Goal: Task Accomplishment & Management: Manage account settings

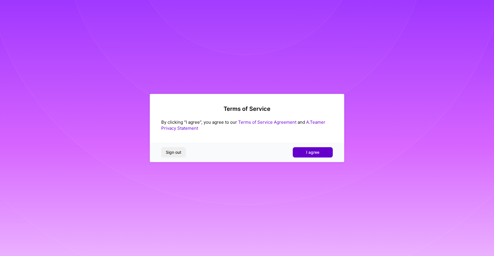
click at [309, 152] on span "I agree" at bounding box center [312, 152] width 13 height 6
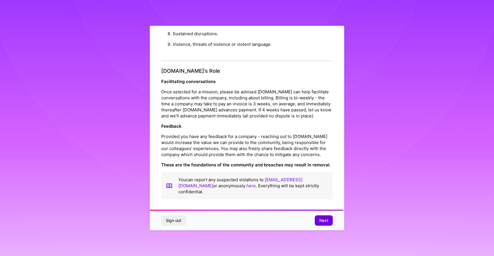
scroll to position [607, 0]
click at [328, 225] on button "Next" at bounding box center [324, 220] width 18 height 10
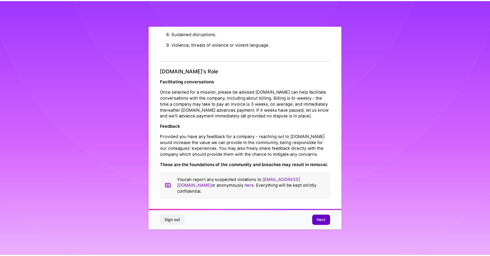
scroll to position [0, 0]
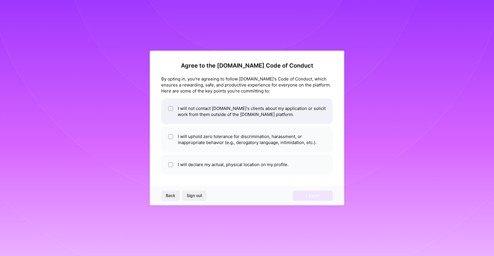
click at [239, 119] on li "I will not contact A.Team's clients about my application or solicit work from t…" at bounding box center [247, 111] width 172 height 26
checkbox input "true"
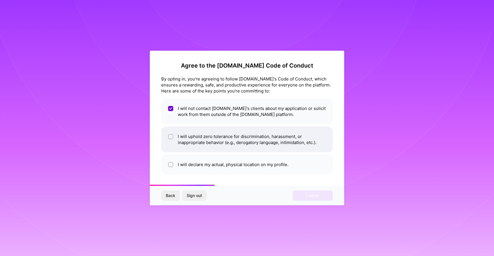
click at [244, 144] on li "I will uphold zero tolerance for discrimination, harassment, or inappropriate b…" at bounding box center [247, 139] width 172 height 26
checkbox input "true"
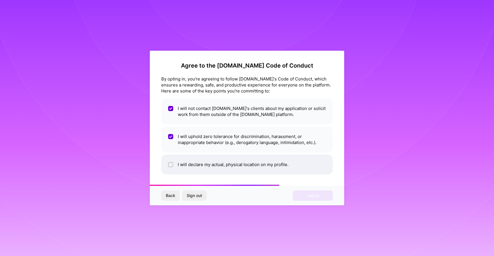
click at [247, 170] on li "I will declare my actual, physical location on my profile." at bounding box center [247, 164] width 172 height 20
checkbox input "true"
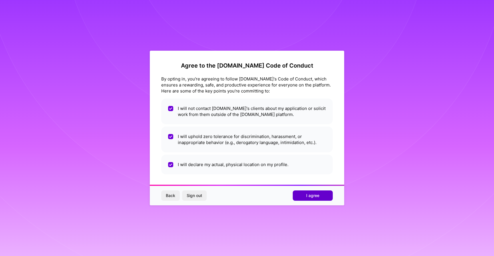
click at [314, 196] on span "I agree" at bounding box center [312, 195] width 13 height 6
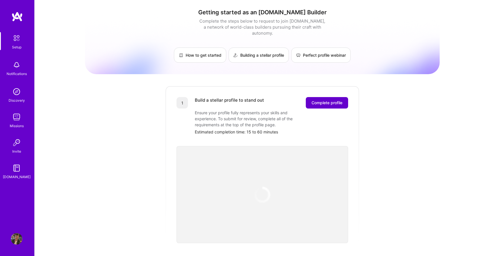
click at [329, 100] on span "Complete profile" at bounding box center [326, 103] width 31 height 6
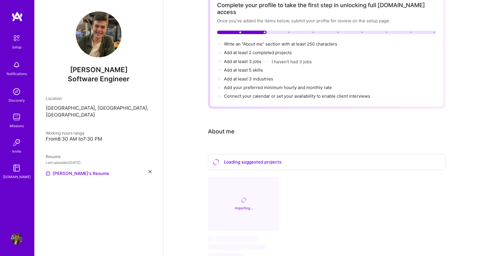
scroll to position [67, 0]
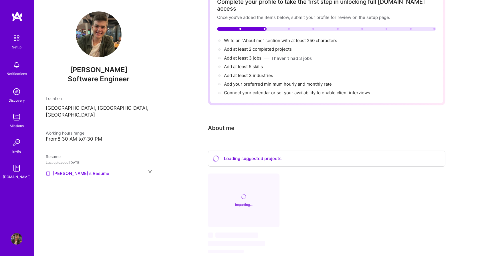
scroll to position [67, 0]
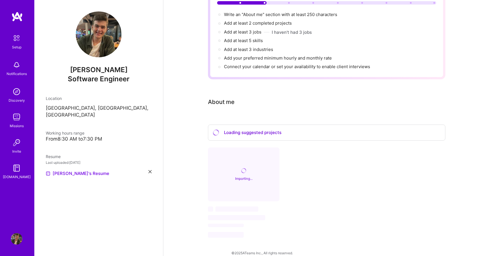
click at [239, 154] on div "Importing..." at bounding box center [244, 174] width 72 height 54
click at [8, 41] on link "Setup" at bounding box center [16, 41] width 35 height 18
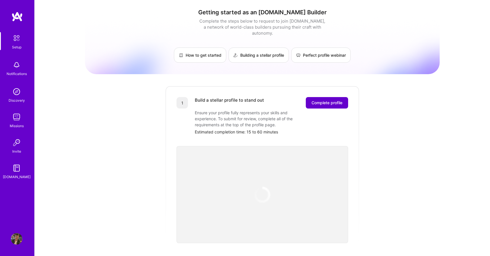
click at [335, 100] on span "Complete profile" at bounding box center [326, 103] width 31 height 6
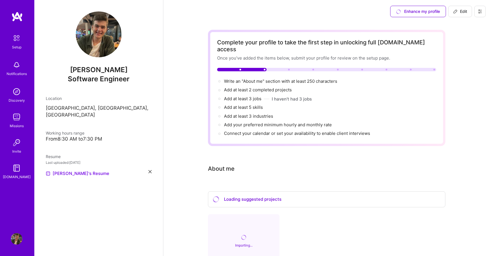
click at [317, 200] on div "Loading suggested projects" at bounding box center [326, 199] width 237 height 16
click at [271, 191] on div "Loading suggested projects" at bounding box center [326, 199] width 237 height 16
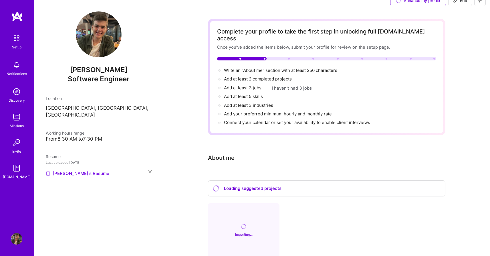
scroll to position [5, 0]
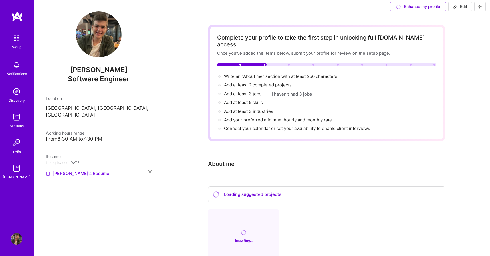
click at [453, 10] on button "Edit" at bounding box center [460, 6] width 24 height 11
select select "US"
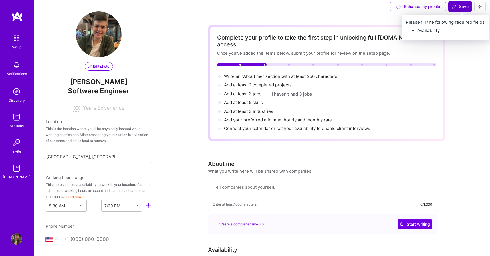
scroll to position [207, 0]
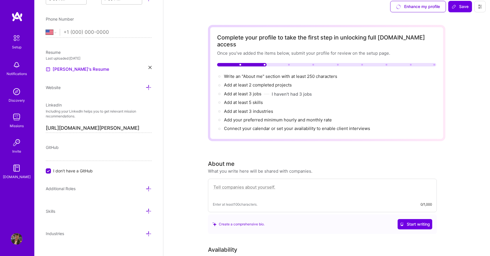
click at [434, 6] on div "Enhance my profile" at bounding box center [418, 6] width 56 height 11
click at [476, 10] on button at bounding box center [479, 6] width 11 height 11
click at [419, 7] on div "Enhance my profile" at bounding box center [418, 6] width 56 height 11
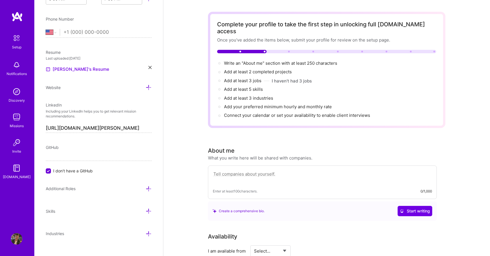
scroll to position [0, 0]
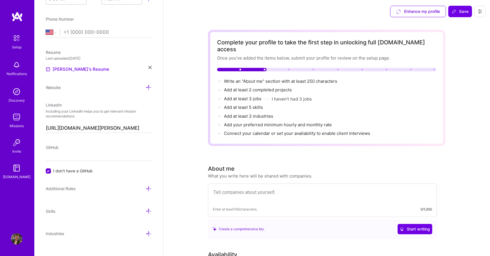
click at [68, 172] on span "I don't have a GitHub" at bounding box center [72, 171] width 39 height 6
click at [51, 172] on input "I don't have a GitHub" at bounding box center [48, 170] width 5 height 5
paste input "[URL][DOMAIN_NAME]"
type input "[URL][DOMAIN_NAME]"
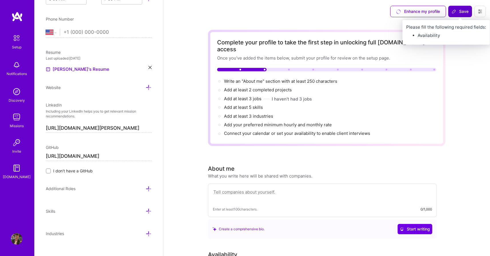
click at [454, 11] on icon at bounding box center [454, 11] width 5 height 5
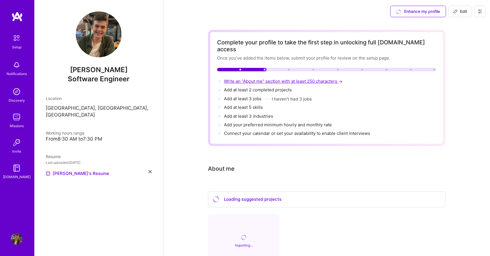
click at [247, 78] on span "Write an "About me" section with at least 250 characters →" at bounding box center [284, 80] width 120 height 5
select select "US"
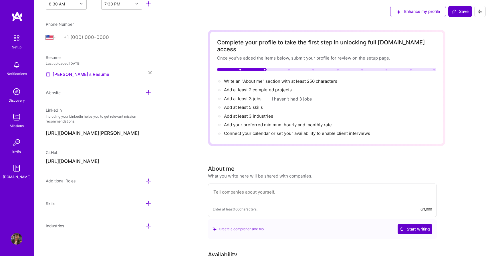
click at [410, 226] on span "Start writing" at bounding box center [415, 229] width 30 height 6
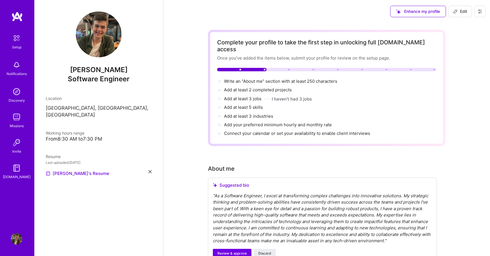
scroll to position [39, 0]
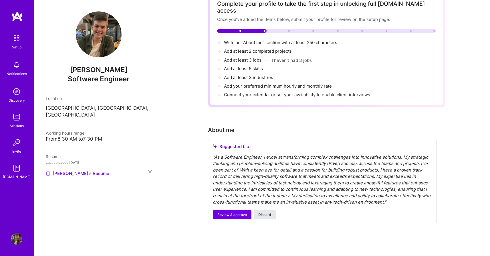
click at [263, 212] on span "Discard" at bounding box center [264, 214] width 13 height 5
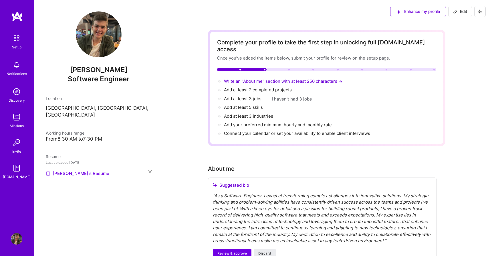
click at [244, 78] on span "Write an "About me" section with at least 250 characters →" at bounding box center [284, 80] width 120 height 5
select select "US"
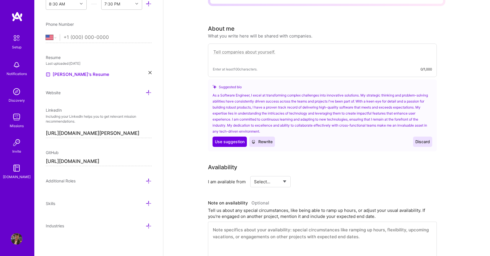
scroll to position [157, 0]
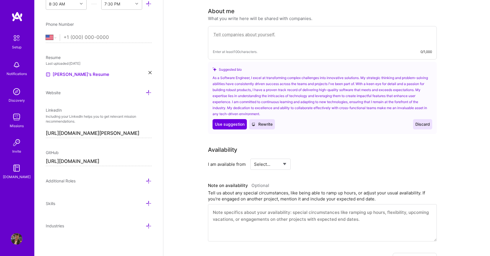
click at [255, 31] on textarea at bounding box center [322, 37] width 219 height 13
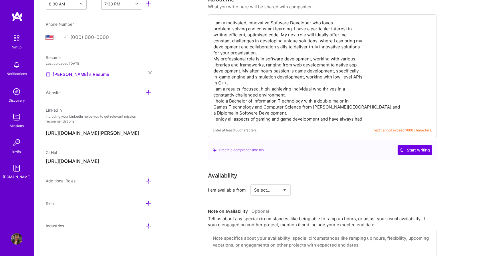
scroll to position [164, 0]
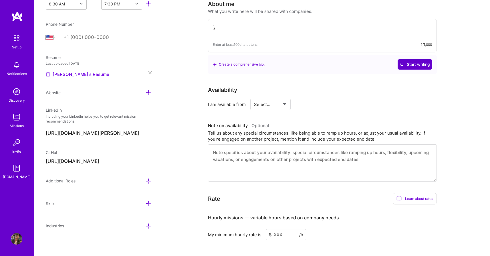
type textarea "\"
click at [421, 62] on button "Start writing" at bounding box center [415, 64] width 35 height 10
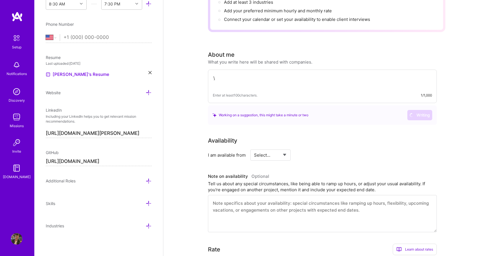
scroll to position [110, 0]
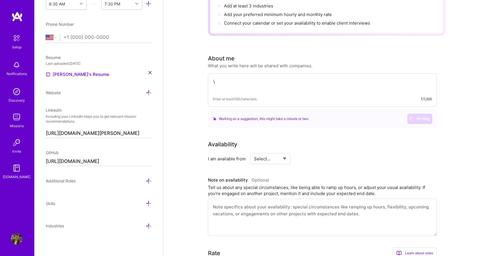
click at [260, 78] on textarea "\" at bounding box center [322, 84] width 219 height 13
click at [281, 128] on div "Complete your profile to take the first step in unlocking full [DOMAIN_NAME] ac…" at bounding box center [326, 175] width 237 height 510
click at [269, 151] on select "Select... Right Now Future Date Not Available" at bounding box center [270, 158] width 33 height 15
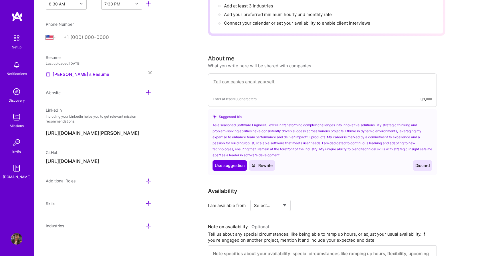
click at [275, 85] on div "Enter at least 100 characters. 0/1,000" at bounding box center [322, 89] width 229 height 33
click at [263, 78] on textarea at bounding box center [322, 84] width 219 height 13
paste textarea "I am a motivated, innovative Software Developer who loves problem-solving and c…"
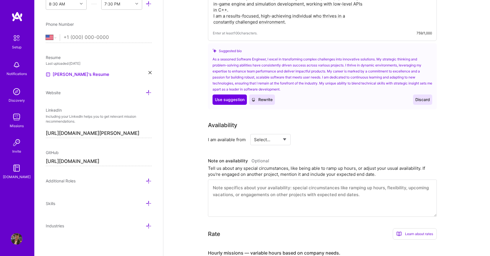
scroll to position [244, 0]
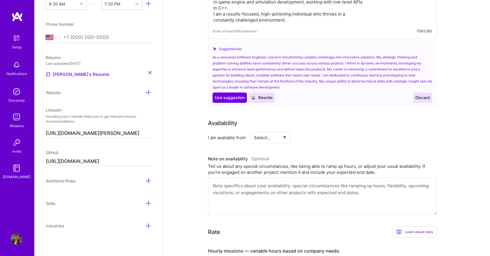
type textarea "I am a motivated, innovative Software Developer who loves problem-solving and c…"
click at [262, 130] on select "Select... Right Now Future Date Not Available" at bounding box center [270, 137] width 33 height 15
select select "Right Now"
click at [254, 130] on select "Select... Right Now Future Date Not Available" at bounding box center [270, 137] width 33 height 15
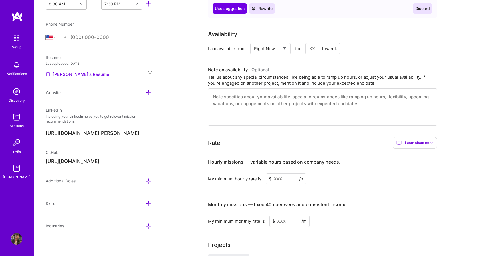
scroll to position [334, 0]
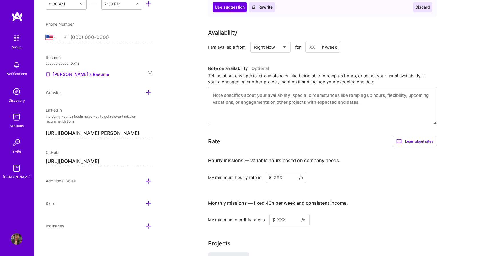
click at [290, 172] on input at bounding box center [286, 177] width 40 height 11
type input "6"
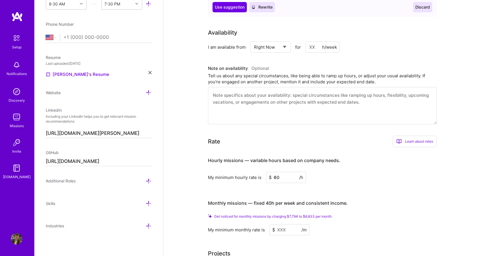
type input "6"
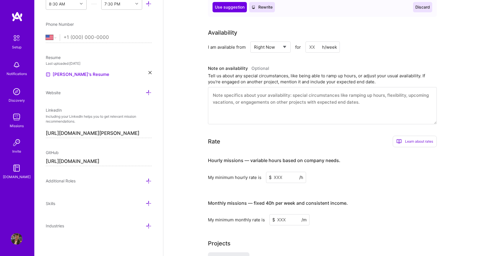
type input "8"
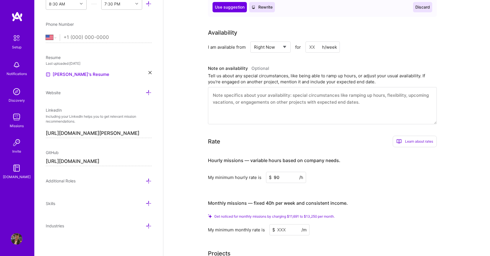
type input "9"
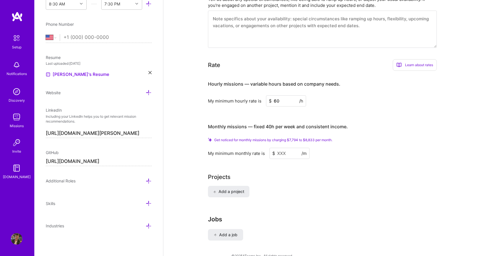
scroll to position [411, 0]
type input "60"
click at [286, 147] on input at bounding box center [289, 152] width 40 height 11
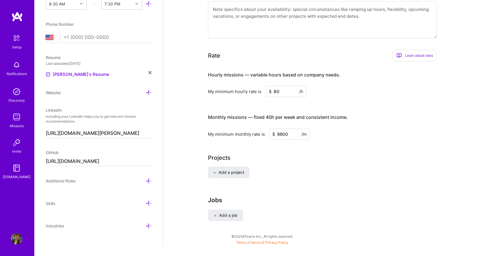
type input "8800"
click at [319, 153] on div "Projects" at bounding box center [326, 157] width 237 height 9
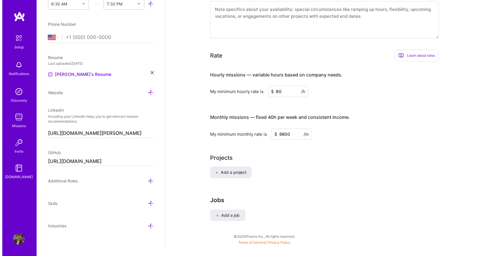
scroll to position [420, 0]
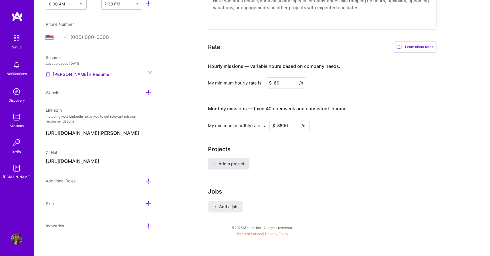
click at [234, 161] on span "Add a project" at bounding box center [228, 164] width 31 height 6
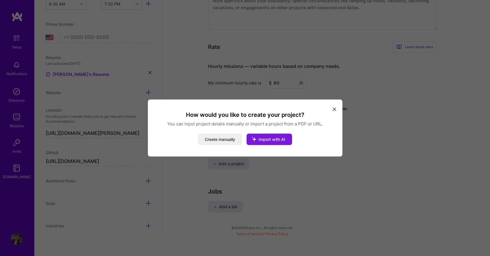
click at [283, 139] on span "Import with AI" at bounding box center [272, 139] width 27 height 5
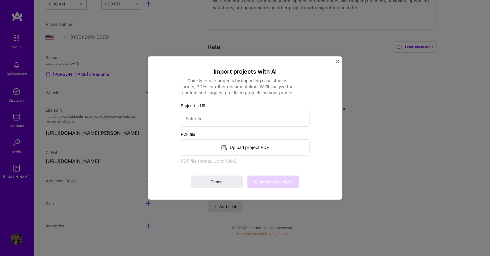
click at [335, 64] on div "Import projects with AI Quickly create projects by importing case studies, brie…" at bounding box center [245, 127] width 194 height 143
click at [336, 62] on img "Close" at bounding box center [337, 61] width 3 height 3
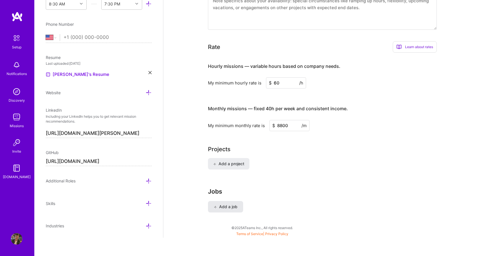
click at [226, 201] on button "Add a job" at bounding box center [225, 206] width 35 height 11
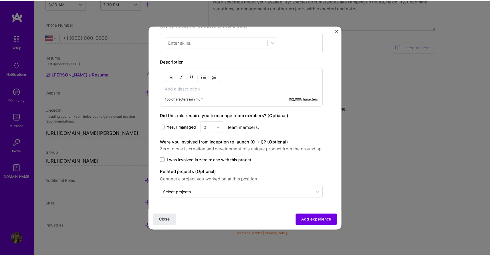
scroll to position [373, 0]
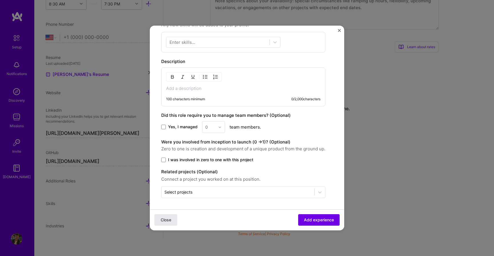
click at [167, 218] on span "Close" at bounding box center [166, 220] width 11 height 6
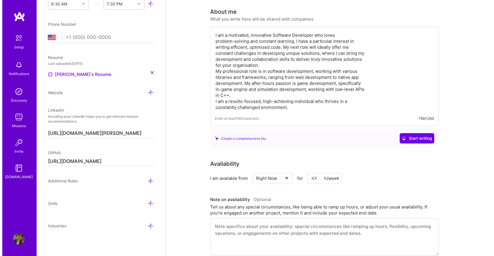
scroll to position [0, 0]
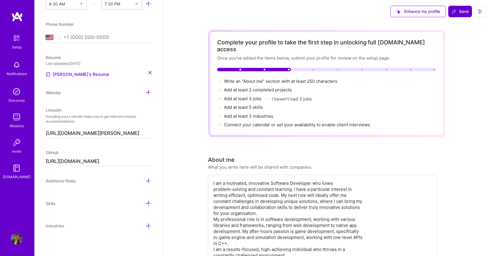
click at [464, 11] on span "Save" at bounding box center [460, 12] width 17 height 6
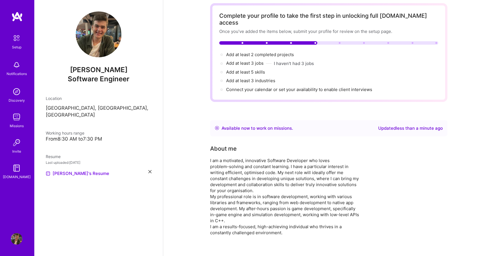
scroll to position [13, 0]
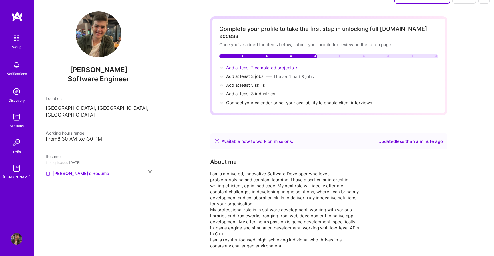
click at [249, 65] on span "Add at least 2 completed projects →" at bounding box center [262, 67] width 73 height 5
select select "US"
select select "Right Now"
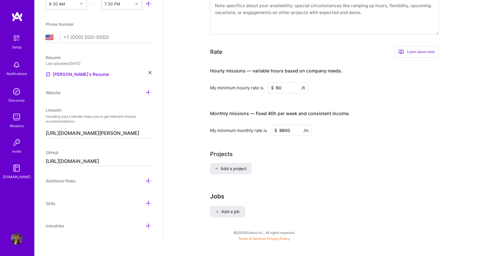
scroll to position [365, 0]
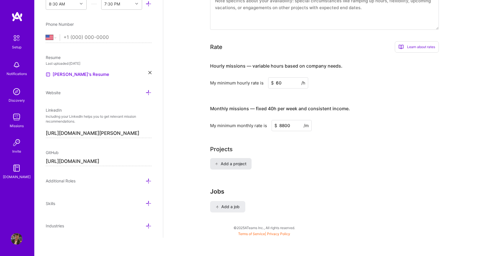
click at [238, 161] on button "Add a project" at bounding box center [230, 163] width 41 height 11
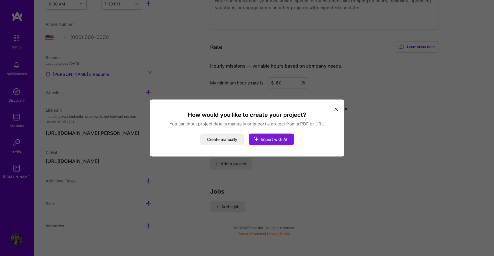
click at [265, 142] on button "Import with AI" at bounding box center [271, 139] width 45 height 11
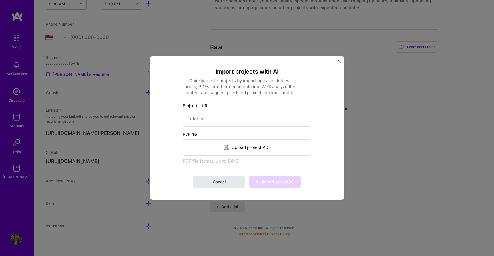
click at [210, 180] on button "Cancel" at bounding box center [218, 181] width 51 height 13
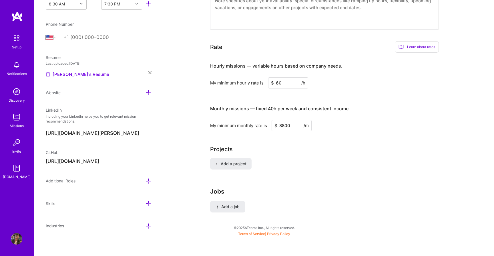
click at [219, 165] on div "Add a project" at bounding box center [328, 167] width 237 height 18
click at [219, 161] on span "Add a project" at bounding box center [230, 164] width 31 height 6
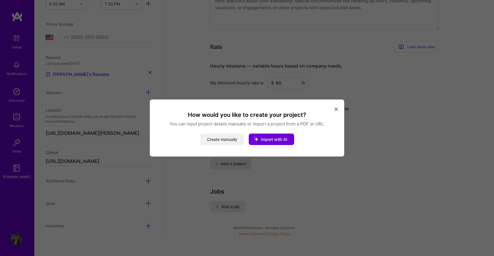
click at [228, 136] on button "Create manually" at bounding box center [222, 139] width 44 height 11
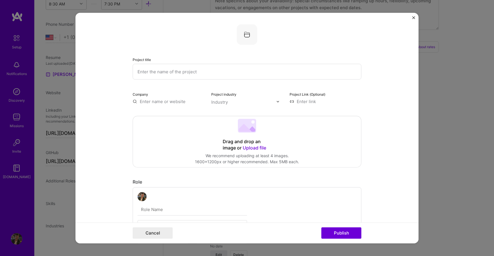
click at [217, 77] on input "text" at bounding box center [247, 72] width 229 height 16
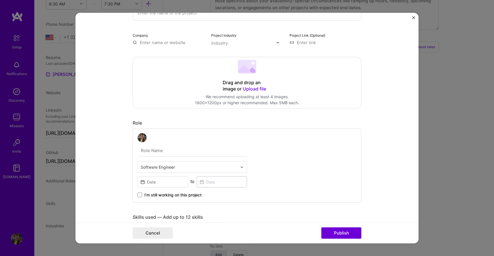
scroll to position [53, 0]
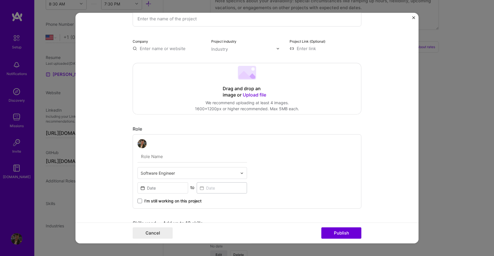
click at [182, 161] on input "text" at bounding box center [193, 156] width 110 height 12
type input "L"
type input "CEO & LEad"
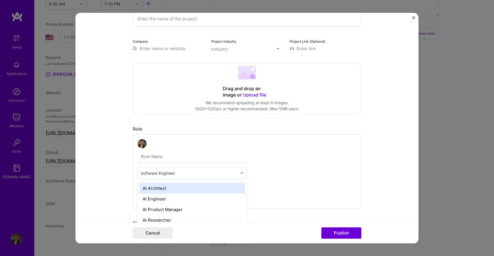
click at [206, 170] on input "text" at bounding box center [189, 173] width 97 height 6
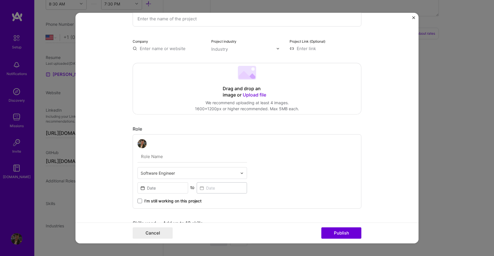
click at [201, 162] on input "text" at bounding box center [193, 156] width 110 height 12
type input "S"
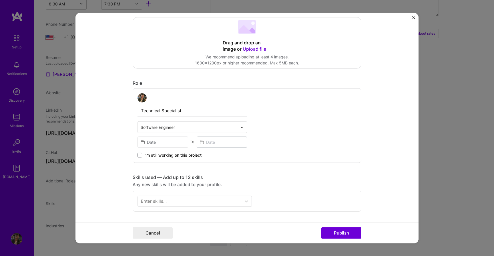
type input "Technical Specialist"
click at [167, 141] on input at bounding box center [163, 141] width 51 height 11
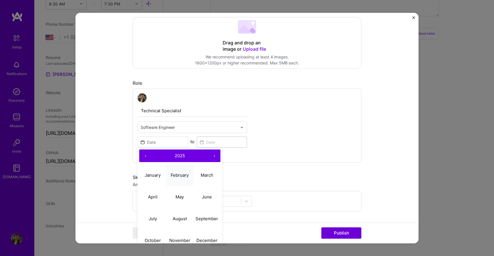
click at [176, 175] on abbr "February" at bounding box center [180, 174] width 18 height 5
type input "[DATE]"
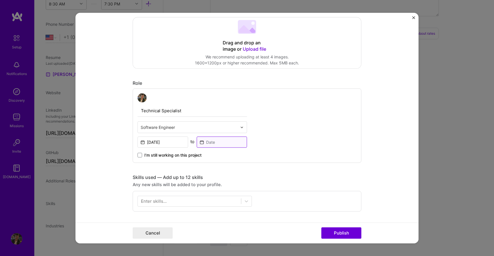
click at [224, 141] on input at bounding box center [222, 141] width 51 height 11
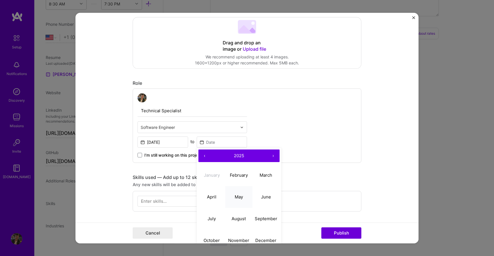
click at [236, 198] on abbr "May" at bounding box center [239, 196] width 8 height 5
type input "[DATE]"
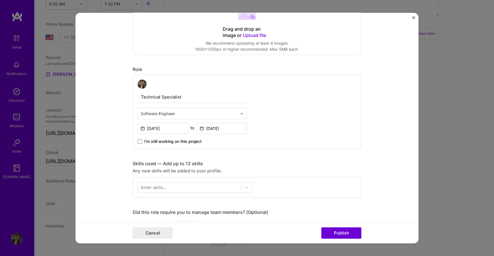
scroll to position [121, 0]
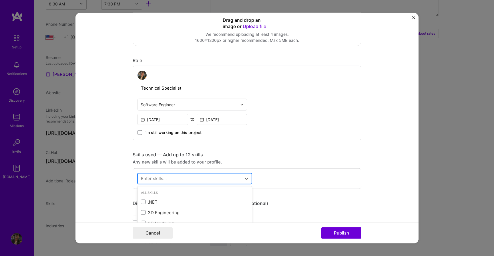
click at [194, 176] on div at bounding box center [189, 178] width 103 height 9
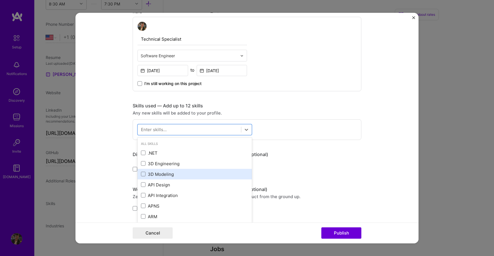
scroll to position [171, 0]
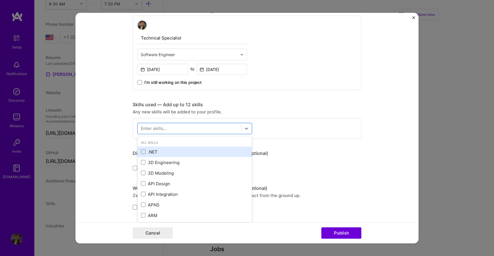
click at [156, 147] on div ".NET" at bounding box center [195, 151] width 114 height 11
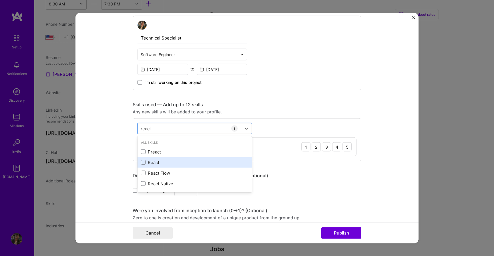
click at [172, 159] on div "React" at bounding box center [195, 162] width 114 height 11
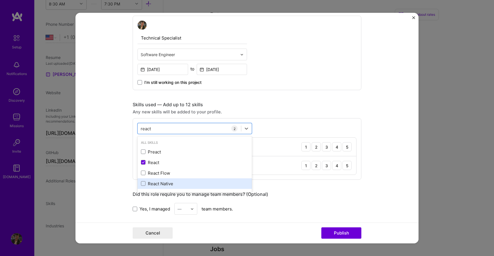
click at [172, 182] on div "React Native" at bounding box center [195, 183] width 108 height 6
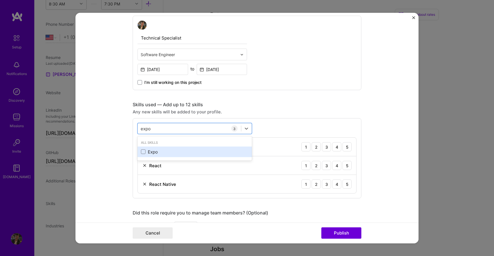
click at [167, 154] on div "Expo" at bounding box center [195, 152] width 108 height 6
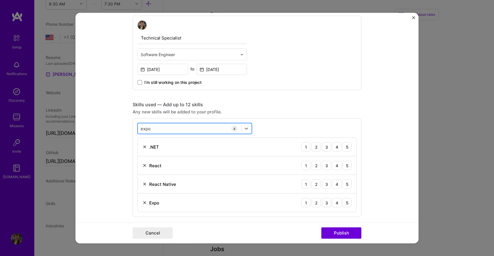
click at [188, 128] on div "expo expo" at bounding box center [189, 128] width 103 height 9
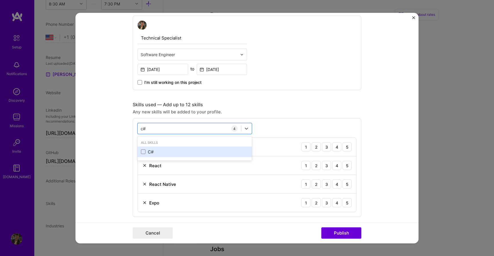
click at [158, 153] on div "C#" at bounding box center [195, 152] width 108 height 6
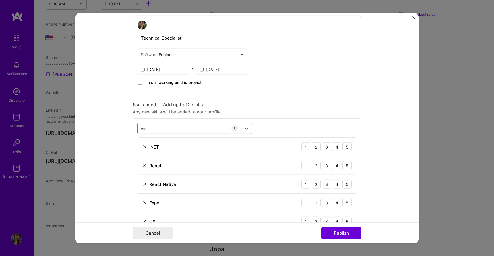
drag, startPoint x: 167, startPoint y: 133, endPoint x: 115, endPoint y: 132, distance: 52.3
click at [115, 132] on form "Project title Company Project industry Industry Project Link (Optional) Drag an…" at bounding box center [247, 128] width 343 height 230
type input "c"
type input "mong"
click at [162, 151] on div "MongoDB" at bounding box center [195, 152] width 108 height 6
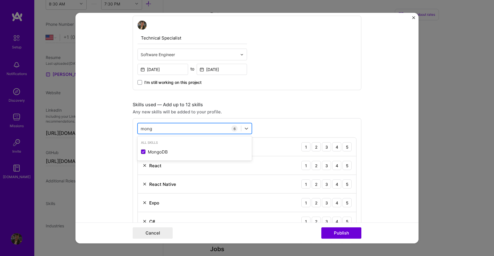
click at [171, 129] on div "[PERSON_NAME]" at bounding box center [189, 128] width 103 height 9
click at [168, 152] on div "Docker" at bounding box center [195, 152] width 108 height 6
click at [171, 125] on div "docker docker" at bounding box center [189, 128] width 103 height 9
click at [178, 154] on div "Azure" at bounding box center [195, 152] width 108 height 6
click at [186, 126] on div "azu azu" at bounding box center [189, 128] width 103 height 9
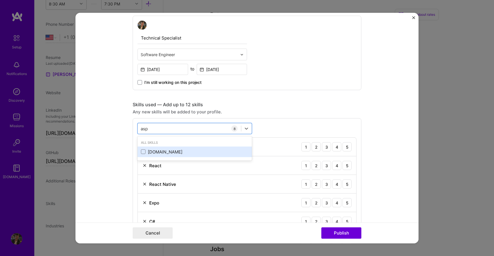
click at [168, 154] on div "[DOMAIN_NAME]" at bounding box center [195, 152] width 108 height 6
click at [209, 125] on div "asp asp" at bounding box center [189, 128] width 103 height 9
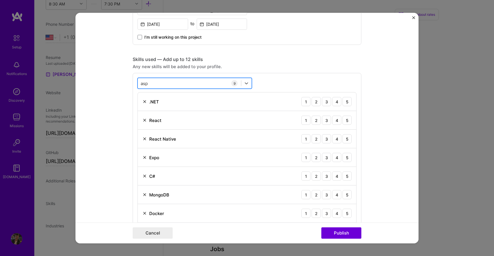
scroll to position [219, 0]
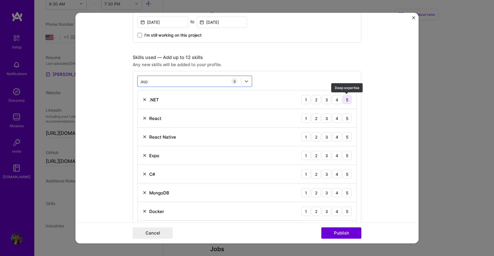
type input "asp"
click at [348, 99] on div "5" at bounding box center [347, 99] width 9 height 9
click at [349, 118] on div "5" at bounding box center [347, 118] width 9 height 9
click at [349, 136] on div "5" at bounding box center [347, 136] width 9 height 9
click at [348, 154] on div "5" at bounding box center [347, 155] width 9 height 9
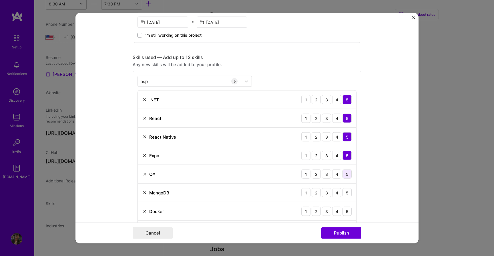
click at [347, 171] on div "5" at bounding box center [347, 173] width 9 height 9
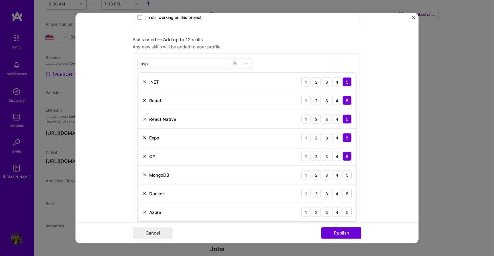
scroll to position [238, 0]
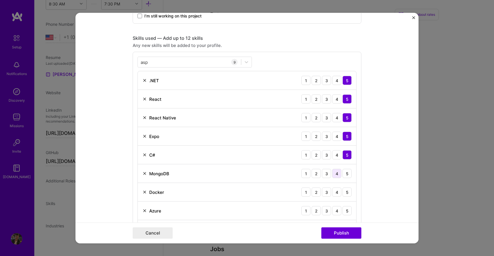
click at [335, 173] on div "4" at bounding box center [336, 173] width 9 height 9
click at [337, 192] on div "4" at bounding box center [336, 191] width 9 height 9
click at [346, 208] on div "5" at bounding box center [347, 210] width 9 height 9
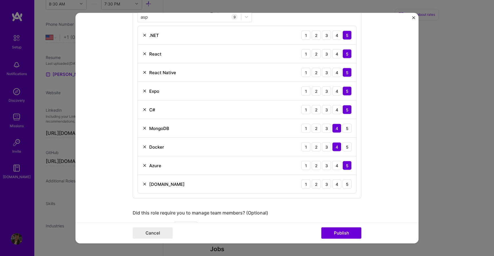
scroll to position [284, 0]
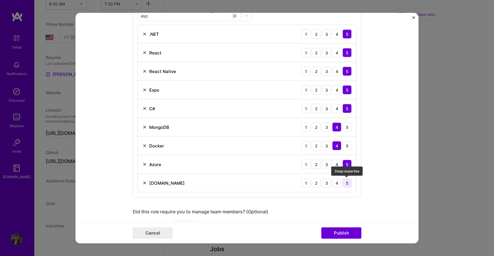
click at [350, 182] on div "5" at bounding box center [347, 182] width 9 height 9
click at [340, 231] on button "Publish" at bounding box center [341, 232] width 40 height 11
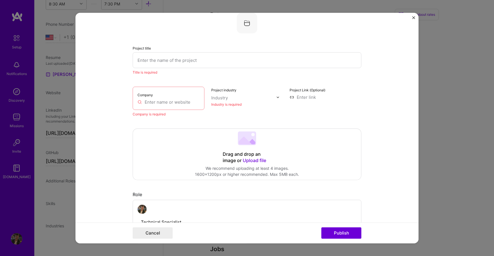
scroll to position [0, 0]
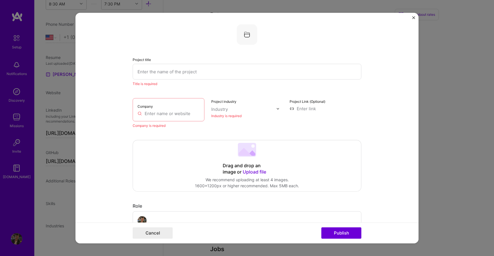
paste input "Fortescue Emergency Duress App"
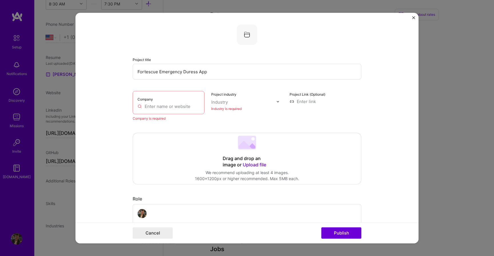
type input "Fortescue Emergency Duress App"
click at [174, 102] on div "Company" at bounding box center [169, 102] width 72 height 23
click at [174, 108] on input "text" at bounding box center [169, 106] width 62 height 6
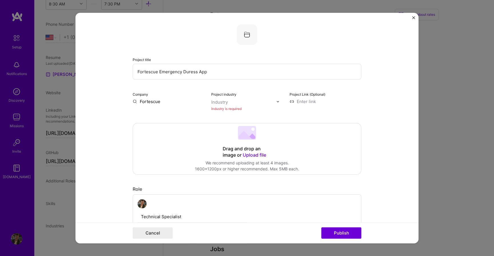
type input "Fortescue"
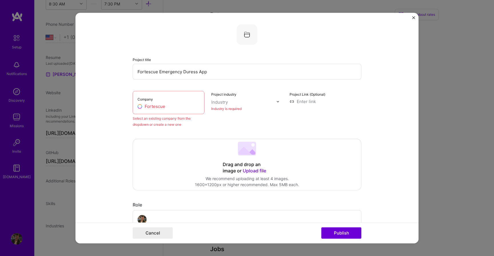
click at [195, 107] on input "Fortescue" at bounding box center [169, 106] width 62 height 6
click at [168, 119] on div "Add company Fortescue" at bounding box center [181, 119] width 86 height 15
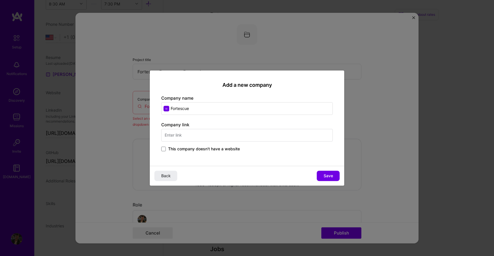
click at [218, 136] on input "text" at bounding box center [247, 135] width 172 height 13
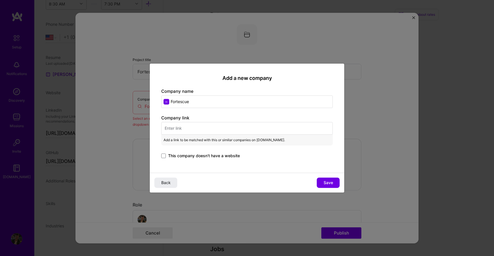
paste input "[URL][DOMAIN_NAME]"
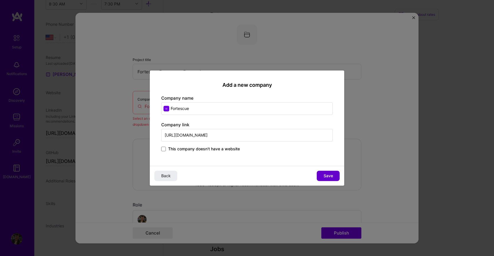
type input "[URL][DOMAIN_NAME]"
click at [333, 171] on button "Save" at bounding box center [328, 175] width 23 height 10
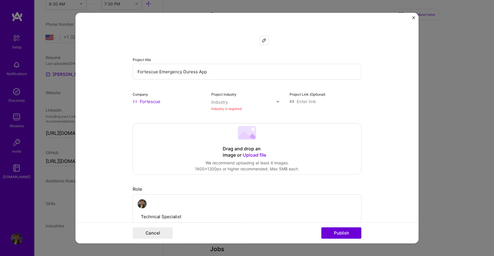
click at [250, 97] on div "Project industry Industry Industry is required" at bounding box center [247, 101] width 72 height 21
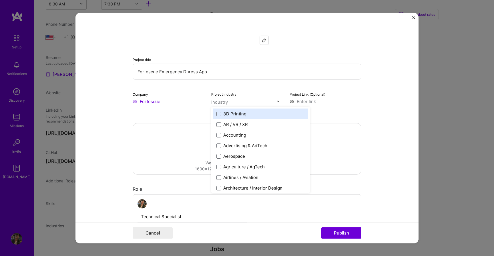
click at [277, 103] on img at bounding box center [277, 101] width 3 height 3
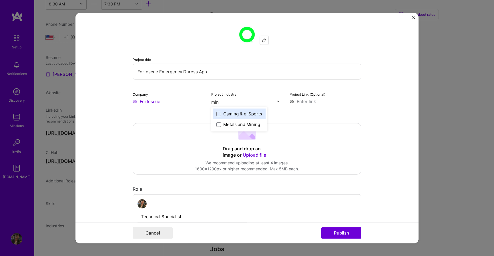
type input "mini"
click at [247, 112] on div "Metals and Mining" at bounding box center [241, 114] width 37 height 6
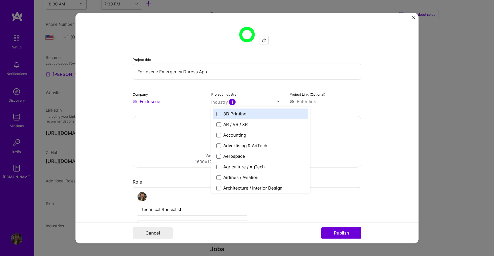
click at [366, 110] on form "Project title Fortescue Emergency Duress App Company Fortescue Project industry…" at bounding box center [247, 128] width 343 height 230
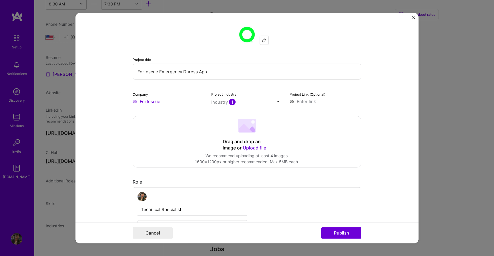
click at [313, 102] on input at bounding box center [326, 101] width 72 height 6
paste input "[URL][DOMAIN_NAME]"
type input "[URL][DOMAIN_NAME]"
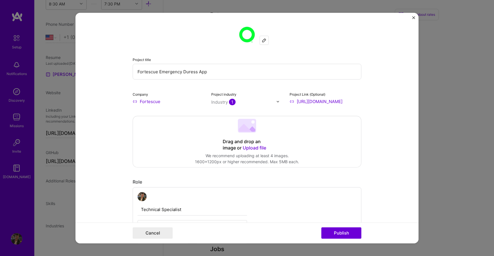
click at [376, 116] on form "Project title Fortescue Emergency Duress App Company Fortescue Project industry…" at bounding box center [247, 128] width 343 height 230
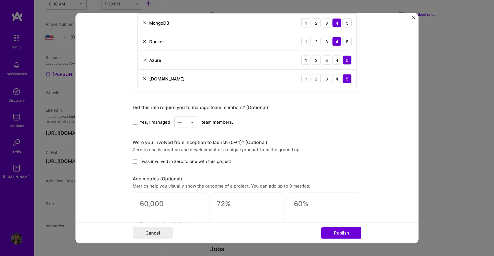
scroll to position [390, 0]
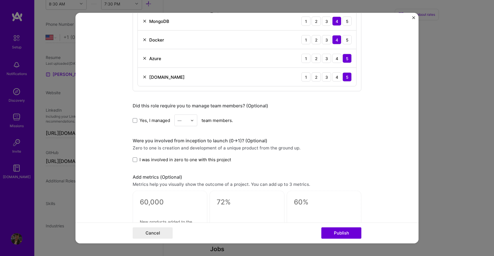
click at [140, 118] on span "Yes, I managed" at bounding box center [155, 120] width 31 height 6
click at [0, 0] on input "Yes, I managed" at bounding box center [0, 0] width 0 height 0
click at [182, 122] on input "text" at bounding box center [183, 120] width 10 height 6
click at [186, 146] on div "2" at bounding box center [185, 146] width 19 height 11
click at [192, 162] on span "I was involved in zero to one with this project" at bounding box center [186, 159] width 92 height 6
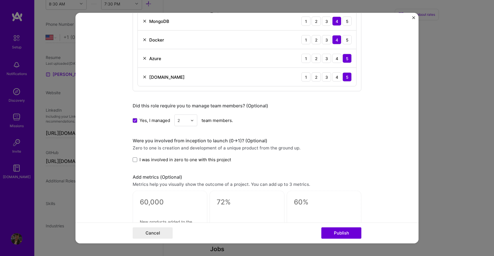
click at [0, 0] on input "I was involved in zero to one with this project" at bounding box center [0, 0] width 0 height 0
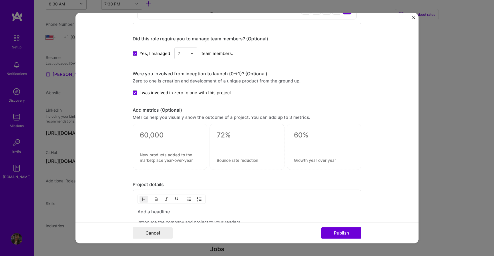
scroll to position [457, 0]
click at [162, 147] on div at bounding box center [170, 146] width 75 height 46
click at [157, 135] on textarea at bounding box center [170, 134] width 60 height 9
click at [184, 184] on div "Project details" at bounding box center [247, 184] width 229 height 6
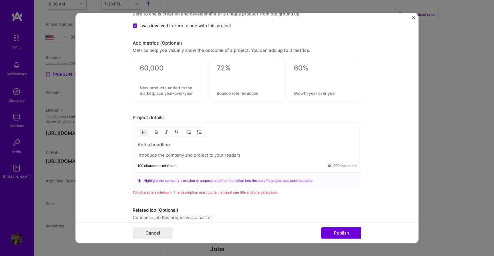
scroll to position [525, 0]
click at [257, 156] on p at bounding box center [247, 154] width 219 height 6
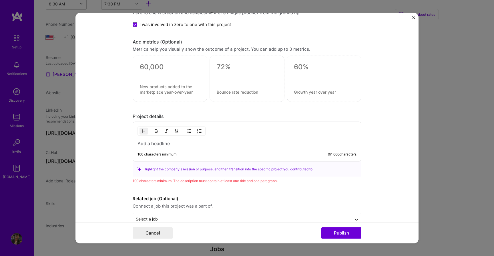
click at [258, 170] on div "Highlight the company's mission or purpose, and then transition into the specif…" at bounding box center [247, 169] width 220 height 6
click at [229, 151] on div "100 characters minimum 0 / 1,000 characters" at bounding box center [247, 142] width 229 height 40
click at [216, 146] on h3 at bounding box center [247, 143] width 219 height 6
click at [209, 148] on div "100 characters minimum 0 / 1,000 characters" at bounding box center [247, 142] width 229 height 40
click at [181, 144] on h3 at bounding box center [247, 143] width 219 height 6
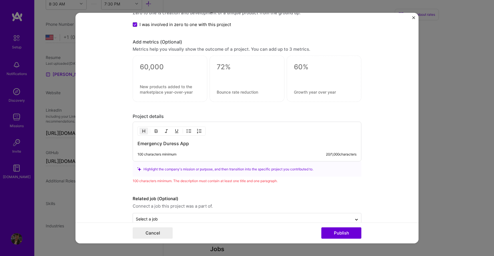
click at [197, 139] on div "Emergency Duress App 100 characters minimum 20 / 1,000 characters" at bounding box center [247, 142] width 229 height 40
click at [196, 140] on h3 "Emergency Duress App" at bounding box center [247, 143] width 219 height 6
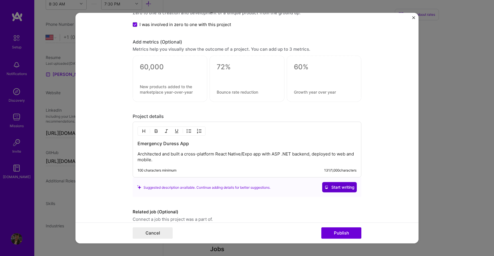
click at [335, 184] on button "Start writing" at bounding box center [339, 187] width 35 height 10
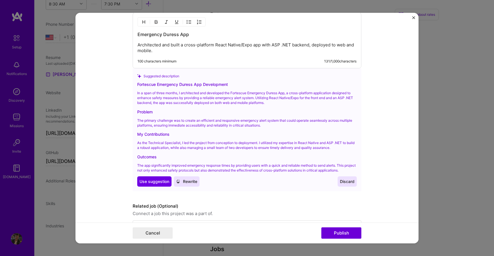
scroll to position [634, 0]
click at [154, 180] on span "Use suggestion" at bounding box center [155, 181] width 30 height 6
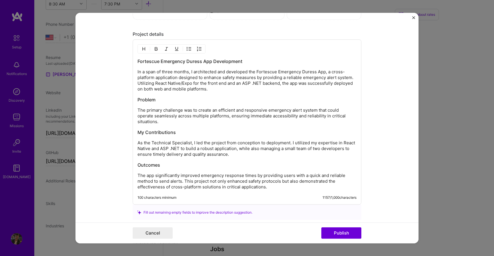
scroll to position [604, 0]
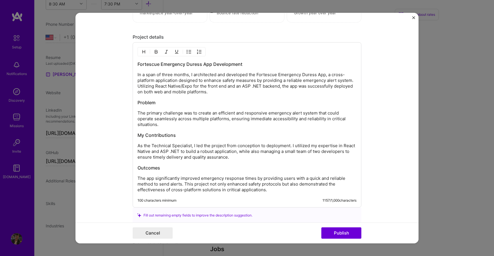
click at [252, 88] on p "In a span of three months, I architected and developed the Fortescue Emergency …" at bounding box center [247, 83] width 219 height 23
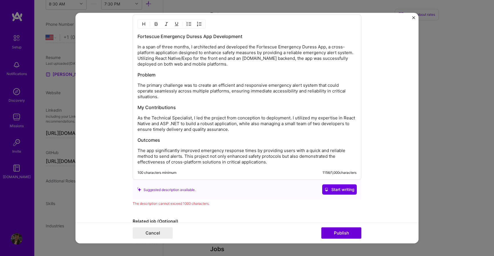
scroll to position [632, 0]
click at [172, 122] on p "As the Technical Specialist, I led the project from conception to deployment. I…" at bounding box center [247, 123] width 219 height 17
click at [317, 124] on p "As the Technical Specialist, I led the project from conception to deployment. I…" at bounding box center [247, 123] width 219 height 17
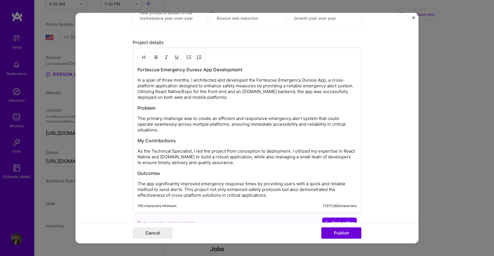
scroll to position [633, 0]
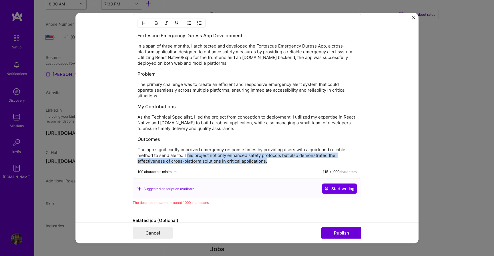
drag, startPoint x: 270, startPoint y: 160, endPoint x: 186, endPoint y: 155, distance: 83.9
click at [186, 155] on p "The app significantly improved emergency response times by providing users with…" at bounding box center [247, 155] width 219 height 17
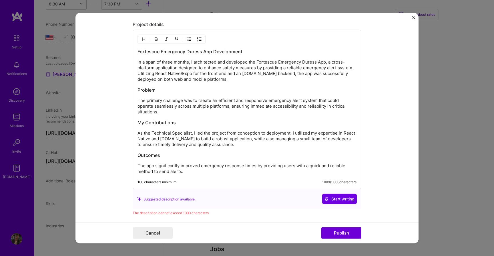
scroll to position [615, 0]
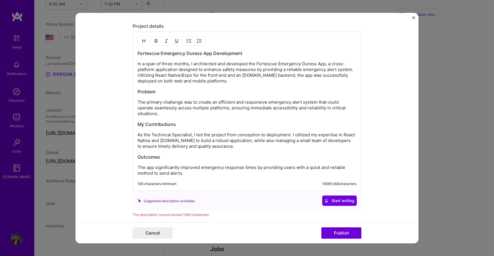
click at [168, 72] on p "In a span of three months, I architected and developed the Fortescue Emergency …" at bounding box center [247, 72] width 219 height 23
click at [241, 78] on p "In a span of three months, I architected and developed the Fortescue Emergency …" at bounding box center [247, 72] width 219 height 23
click at [221, 82] on p "In a span of three months, I architected and developed the Fortescue Emergency …" at bounding box center [247, 72] width 219 height 23
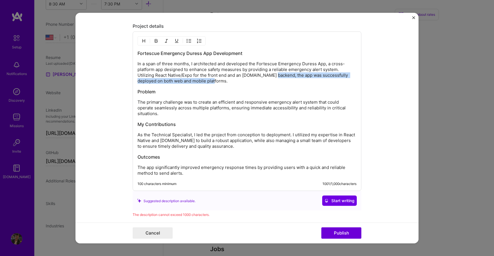
drag, startPoint x: 215, startPoint y: 81, endPoint x: 277, endPoint y: 74, distance: 62.5
click at [277, 74] on p "In a span of three months, I architected and developed the Fortescue Emergency …" at bounding box center [247, 72] width 219 height 23
click at [280, 78] on p "In a span of three months, I architected and developed the Fortescue Emergency …" at bounding box center [247, 72] width 219 height 23
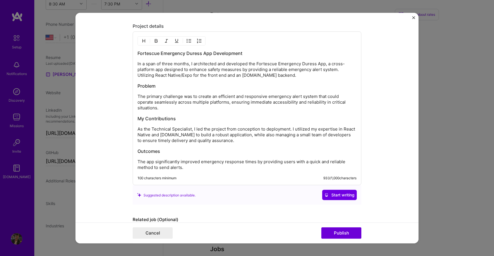
scroll to position [649, 0]
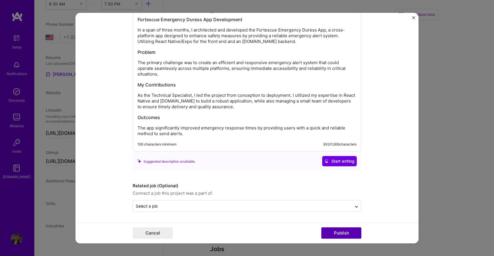
click at [334, 235] on button "Publish" at bounding box center [341, 232] width 40 height 11
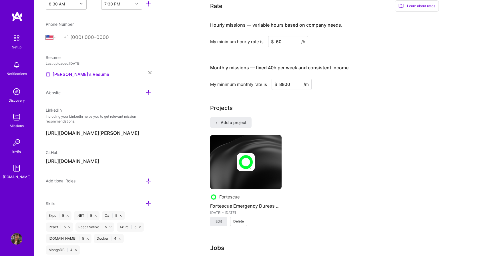
scroll to position [428, 0]
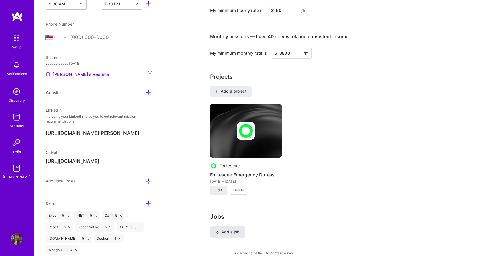
click at [230, 229] on span "Add a job" at bounding box center [228, 232] width 24 height 6
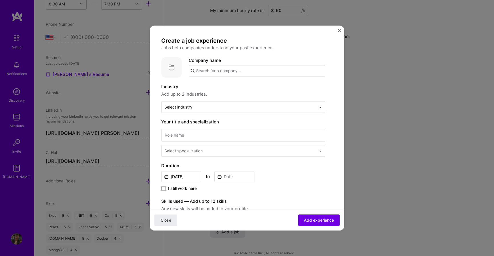
click at [249, 71] on input "text" at bounding box center [257, 70] width 137 height 11
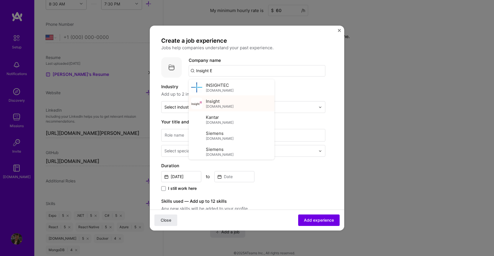
click at [213, 107] on span "[DOMAIN_NAME]" at bounding box center [220, 106] width 28 height 5
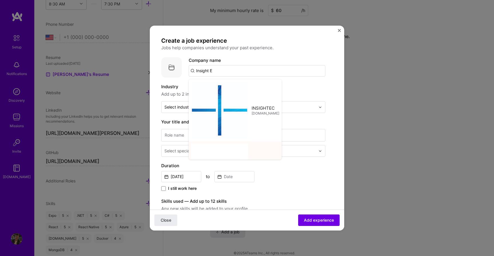
type input "Insight"
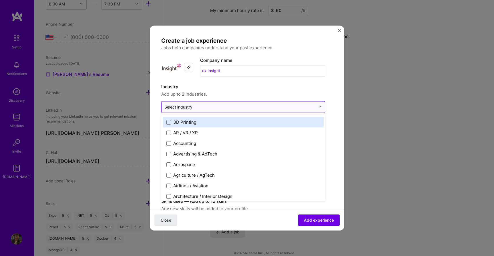
click at [228, 107] on input "text" at bounding box center [239, 107] width 151 height 6
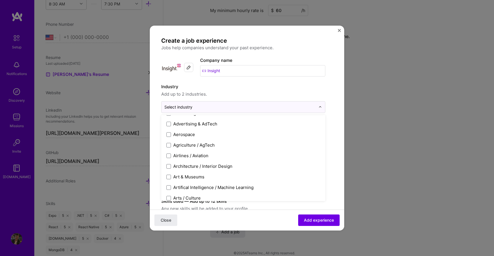
scroll to position [29, 0]
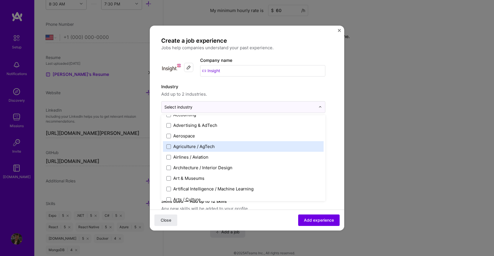
type input "s"
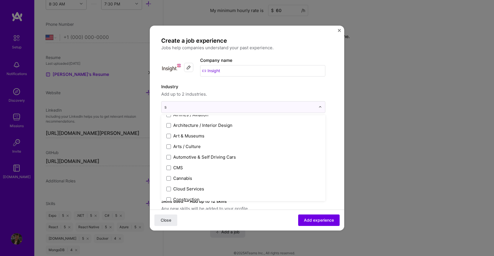
scroll to position [0, 0]
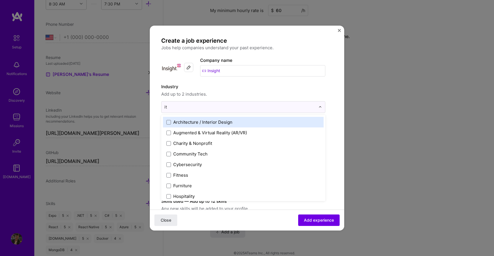
type input "i"
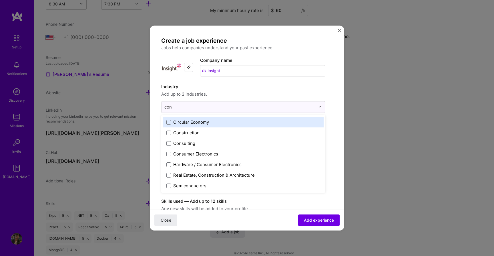
type input "cons"
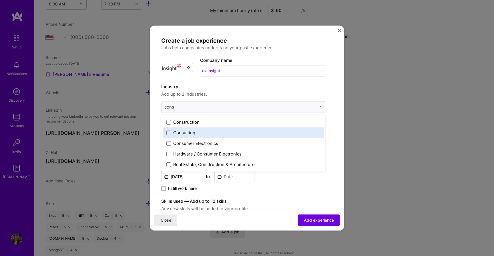
click at [203, 136] on div "Consulting" at bounding box center [243, 132] width 161 height 11
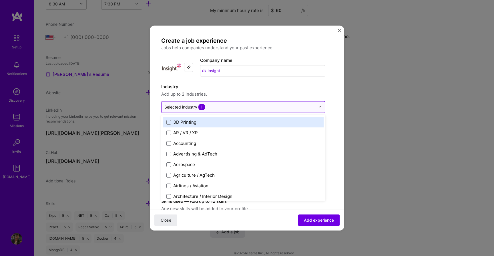
click at [265, 102] on div "Selected industry 1" at bounding box center [240, 106] width 157 height 11
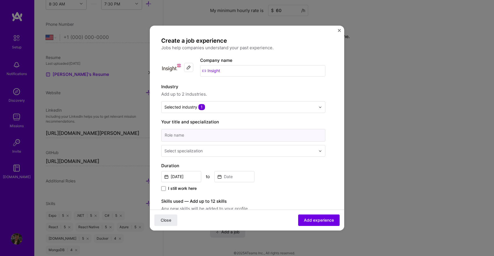
click at [244, 139] on input at bounding box center [243, 135] width 164 height 13
type input "Technical Specialist"
click at [199, 156] on div "Create a job experience Jobs help companies understand your past experience. Co…" at bounding box center [243, 209] width 164 height 344
click at [214, 152] on input "text" at bounding box center [240, 151] width 152 height 6
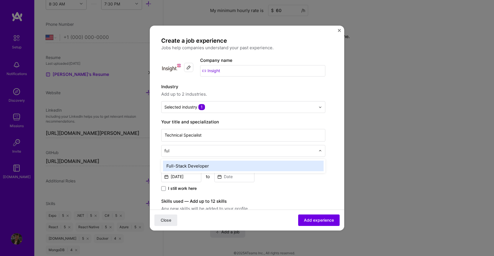
type input "full"
click at [201, 165] on div "Full-Stack Developer" at bounding box center [243, 165] width 161 height 11
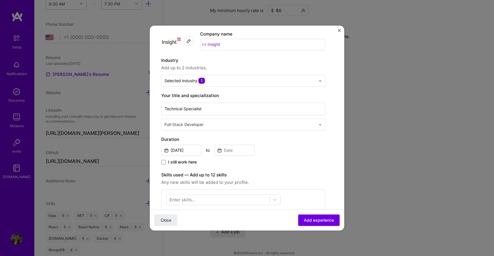
scroll to position [35, 0]
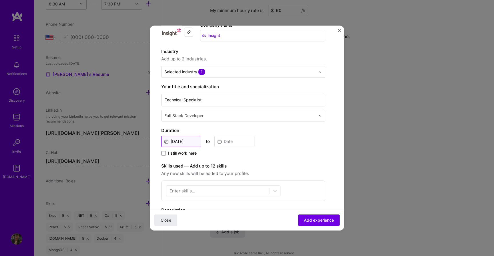
click at [191, 143] on input "[DATE]" at bounding box center [181, 141] width 40 height 11
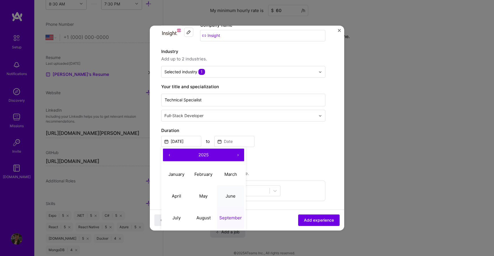
click at [228, 196] on abbr "June" at bounding box center [231, 195] width 10 height 5
type input "[DATE]"
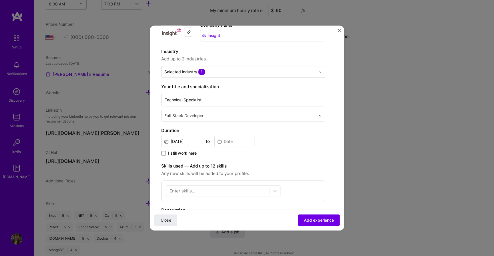
click at [190, 155] on span "I still work here" at bounding box center [182, 153] width 29 height 6
click at [0, 0] on input "I still work here" at bounding box center [0, 0] width 0 height 0
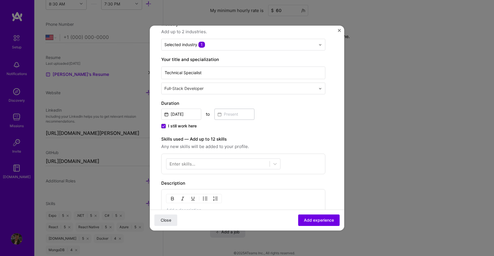
scroll to position [63, 0]
click at [210, 165] on div at bounding box center [217, 163] width 103 height 9
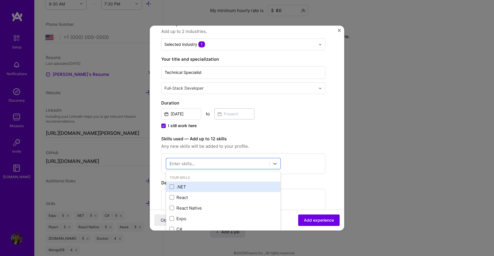
scroll to position [23, 0]
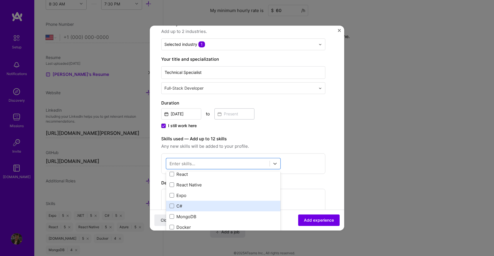
click at [186, 203] on div "C#" at bounding box center [224, 206] width 108 height 6
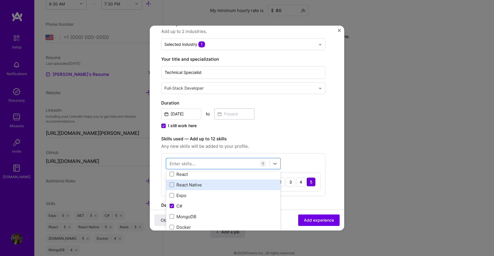
click at [199, 186] on div "React Native" at bounding box center [224, 185] width 108 height 6
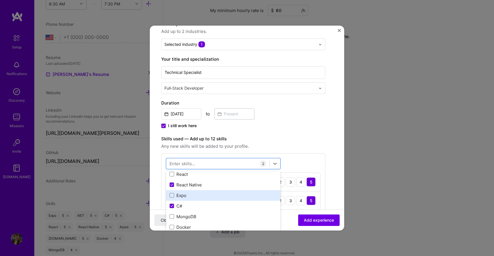
click at [195, 192] on div "Expo" at bounding box center [224, 195] width 108 height 6
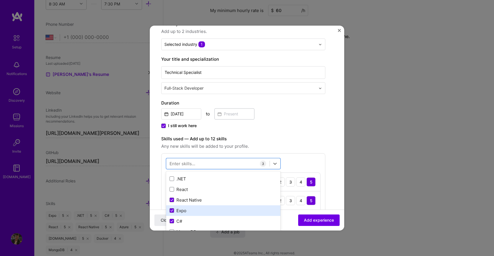
scroll to position [6, 0]
click at [195, 192] on div "React" at bounding box center [224, 191] width 108 height 6
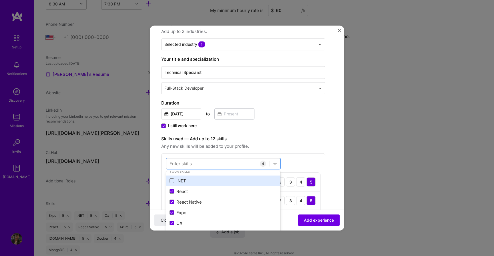
click at [196, 183] on div ".NET" at bounding box center [224, 181] width 108 height 6
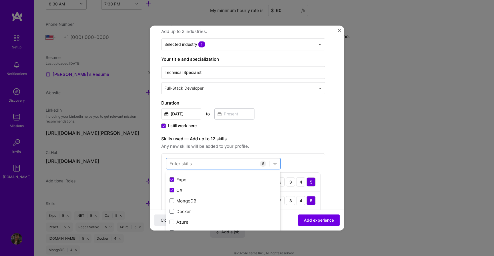
scroll to position [45, 0]
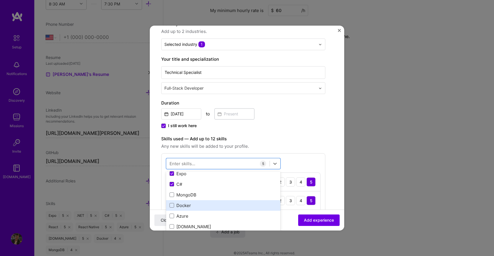
click at [194, 203] on div "Docker" at bounding box center [224, 205] width 108 height 6
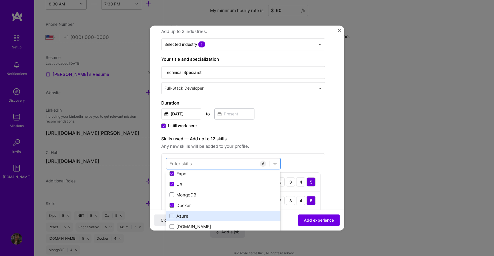
click at [190, 215] on div "Azure" at bounding box center [224, 216] width 108 height 6
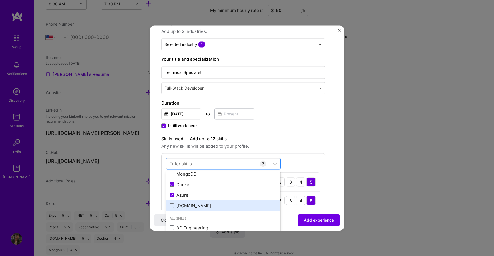
click at [200, 204] on div "[DOMAIN_NAME]" at bounding box center [224, 205] width 108 height 6
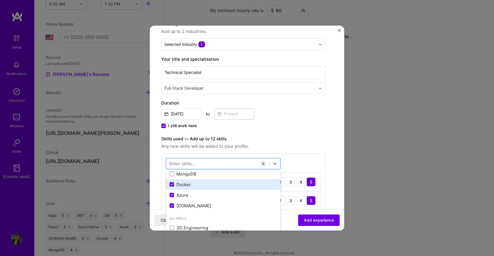
scroll to position [0, 0]
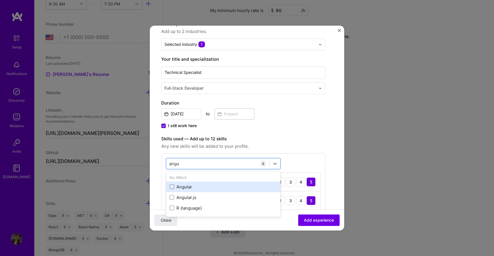
click at [179, 184] on div "Angular" at bounding box center [224, 187] width 108 height 6
type input "angu"
click at [297, 142] on label "Skills used — Add up to 12 skills" at bounding box center [243, 138] width 164 height 7
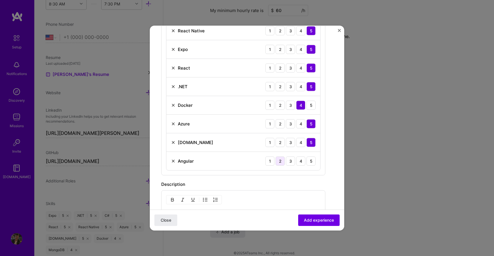
scroll to position [236, 0]
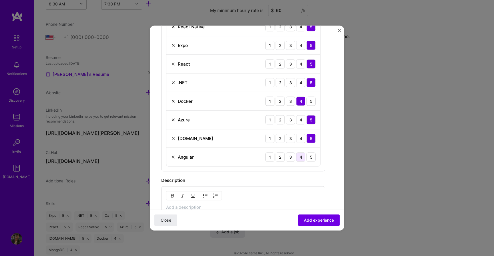
click at [303, 157] on div "4" at bounding box center [300, 156] width 9 height 9
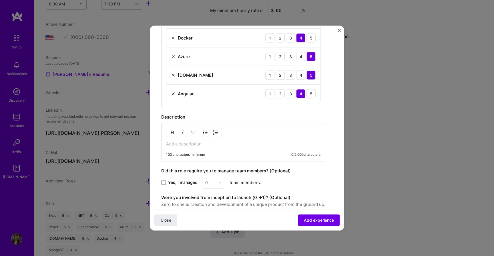
scroll to position [306, 0]
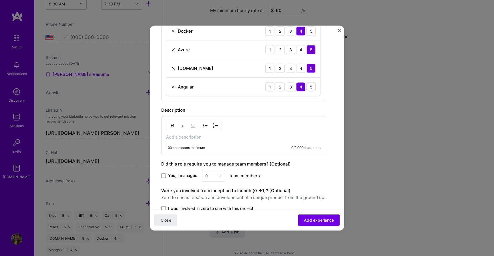
click at [198, 136] on p at bounding box center [243, 137] width 154 height 6
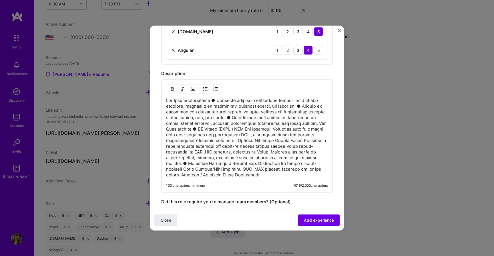
scroll to position [343, 0]
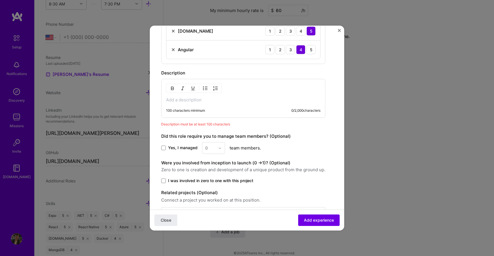
click at [171, 90] on img "button" at bounding box center [172, 88] width 5 height 5
click at [192, 104] on div "Key Responsibil 100 characters minimum 15 / 2,000 characters" at bounding box center [243, 98] width 164 height 39
click at [188, 101] on strong "Key Responsibil" at bounding box center [182, 99] width 33 height 5
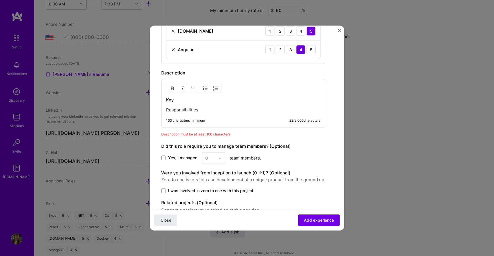
click at [166, 111] on p "Responsibilities" at bounding box center [243, 110] width 154 height 6
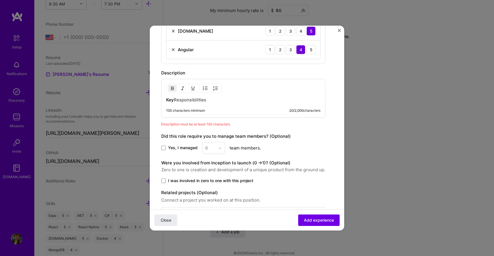
click at [187, 97] on p "Key Responsibilities" at bounding box center [243, 100] width 154 height 6
click at [211, 97] on div "Key Responsibilities 100 characters minimum 20 / 2,000 characters" at bounding box center [243, 98] width 164 height 39
drag, startPoint x: 215, startPoint y: 100, endPoint x: 152, endPoint y: 99, distance: 63.5
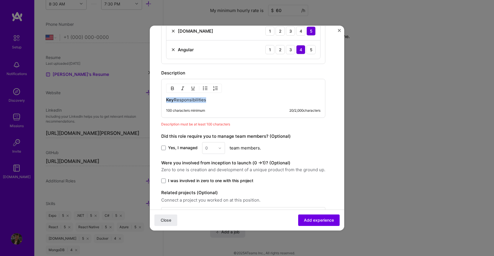
click at [171, 91] on button "button" at bounding box center [172, 88] width 9 height 7
click at [223, 98] on p "Key Responsibilities" at bounding box center [243, 100] width 154 height 6
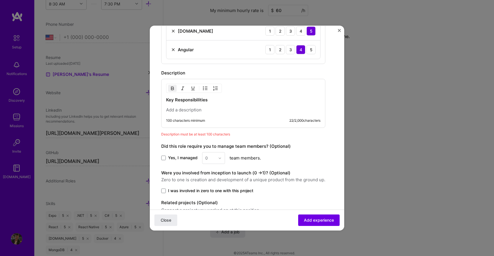
click at [222, 108] on p at bounding box center [243, 110] width 154 height 6
click at [205, 87] on img "button" at bounding box center [205, 88] width 5 height 5
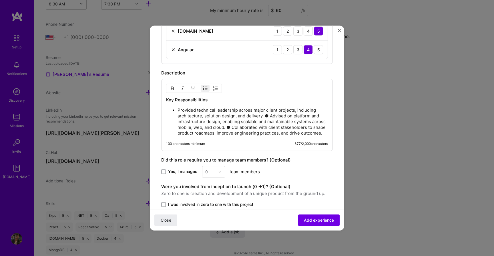
click at [271, 116] on p "Provided technical leadership across major client projects, including architect…" at bounding box center [253, 121] width 150 height 29
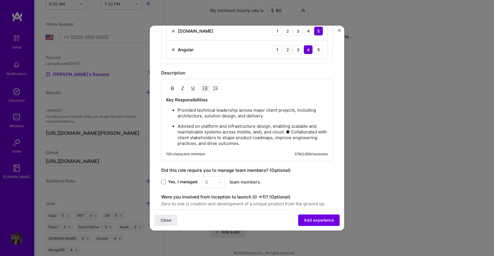
click at [293, 132] on p "Advised on platform and infrastructure design, enabling scalable and maintainab…" at bounding box center [253, 134] width 150 height 23
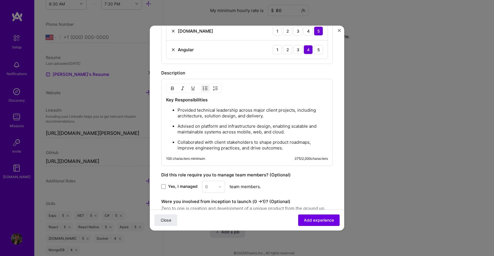
click at [238, 123] on p "Advised on platform and infrastructure design, enabling scalable and maintainab…" at bounding box center [253, 128] width 150 height 11
click at [266, 124] on p "Advised on platform and infrastructure design, enabling scalable and maintainab…" at bounding box center [253, 128] width 150 height 11
click at [266, 122] on ul "Provided technical leadership across major client projects, including architect…" at bounding box center [247, 129] width 162 height 44
click at [272, 119] on ul "Provided technical leadership across major client projects, including architect…" at bounding box center [247, 129] width 162 height 44
click at [291, 148] on p "Collaborated with client stakeholders to shape product roadmaps, improve engine…" at bounding box center [253, 144] width 150 height 11
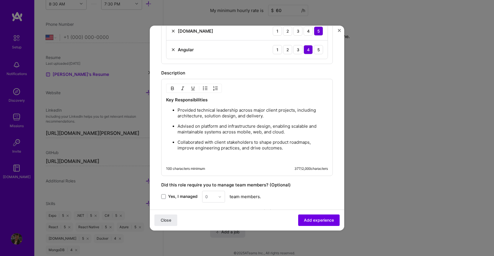
click at [210, 100] on p "Key Responsibilities" at bounding box center [247, 100] width 162 height 6
copy strong "Key Responsibilities"
click at [175, 156] on p at bounding box center [247, 158] width 162 height 6
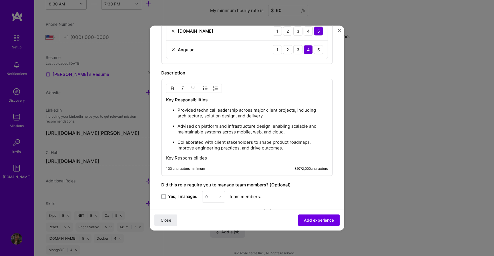
click at [187, 158] on p "Key Responsibilities" at bounding box center [247, 158] width 162 height 6
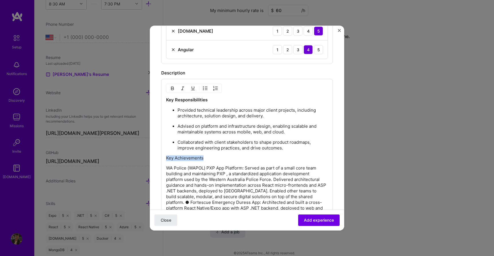
drag, startPoint x: 208, startPoint y: 159, endPoint x: 156, endPoint y: 159, distance: 51.8
click at [156, 159] on form "Create a job experience Jobs help companies understand your past experience. Co…" at bounding box center [247, 24] width 194 height 662
click at [172, 87] on img "button" at bounding box center [172, 88] width 5 height 5
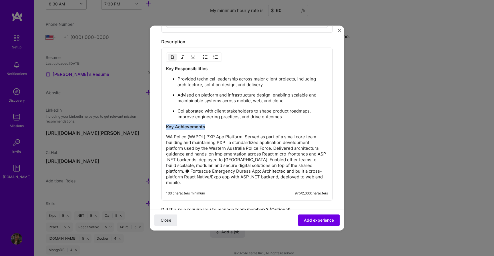
scroll to position [377, 0]
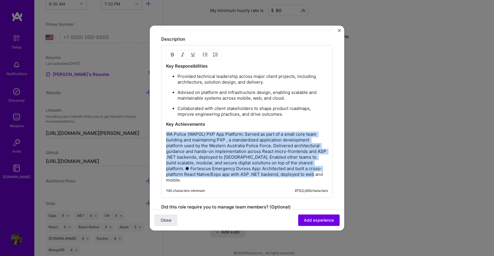
drag, startPoint x: 326, startPoint y: 175, endPoint x: 164, endPoint y: 135, distance: 166.7
click at [164, 135] on div "Key Responsibilities Provided technical leadership across major client projects…" at bounding box center [247, 121] width 172 height 153
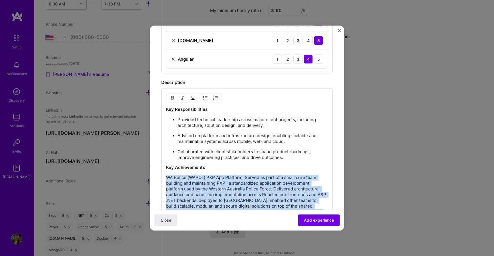
scroll to position [346, 0]
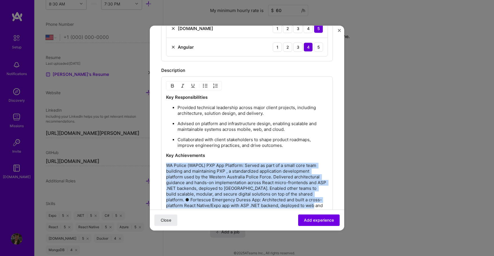
click at [204, 86] on img "button" at bounding box center [205, 85] width 5 height 5
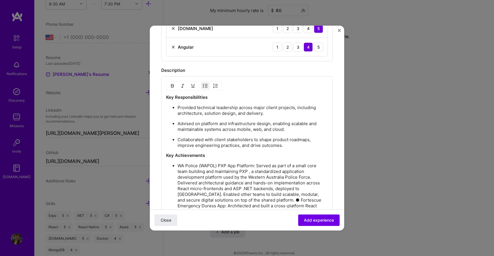
scroll to position [374, 0]
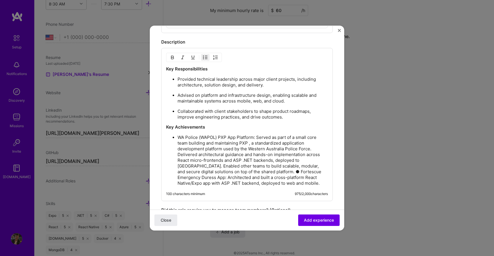
click at [261, 145] on p "WA Police (WAPOL) PXP App Platform: Served as part of a small core team buildin…" at bounding box center [253, 159] width 150 height 51
drag, startPoint x: 255, startPoint y: 138, endPoint x: 192, endPoint y: 135, distance: 63.3
click at [192, 135] on p "WA Police (WAPOL) PXP App Platform: Served as part of a small core team buildin…" at bounding box center [253, 159] width 150 height 51
drag, startPoint x: 180, startPoint y: 136, endPoint x: 206, endPoint y: 138, distance: 26.4
click at [206, 138] on p "WA Police (WAPOL) PXP App Platform: Served as part of a small core team buildin…" at bounding box center [253, 159] width 150 height 51
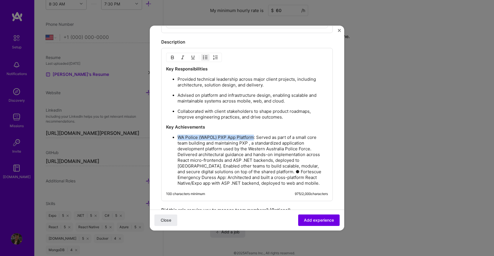
drag, startPoint x: 178, startPoint y: 136, endPoint x: 253, endPoint y: 137, distance: 75.0
click at [253, 137] on p "WA Police (WAPOL) PXP App Platform: Served as part of a small core team buildin…" at bounding box center [253, 159] width 150 height 51
click at [265, 171] on p "WA Police (WAPOL) PXP App Platform : Served as part of a small core team buildi…" at bounding box center [253, 159] width 150 height 51
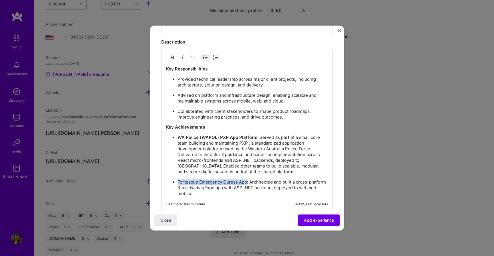
drag, startPoint x: 246, startPoint y: 181, endPoint x: 178, endPoint y: 183, distance: 67.8
click at [178, 183] on p "Fortescue Emergency Duress App: Architected and built a cross-platform React Na…" at bounding box center [253, 187] width 150 height 17
click at [272, 167] on p "WA Police (WAPOL) PXP App Platform : Served as part of a small core team buildi…" at bounding box center [253, 154] width 150 height 40
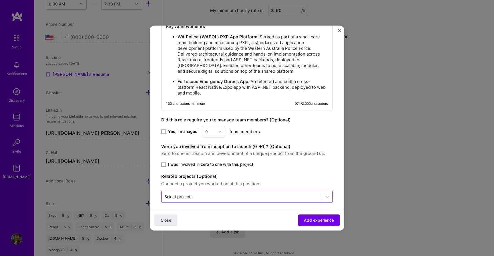
scroll to position [478, 0]
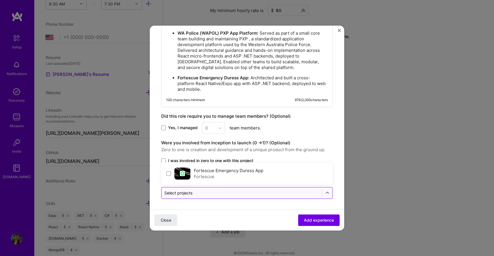
click at [188, 190] on div "Select projects" at bounding box center [178, 193] width 28 height 6
click at [196, 195] on div at bounding box center [241, 192] width 155 height 7
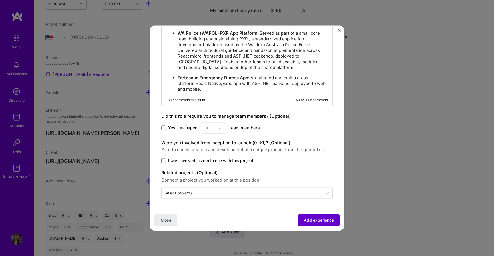
click at [307, 223] on button "Add experience" at bounding box center [318, 219] width 41 height 11
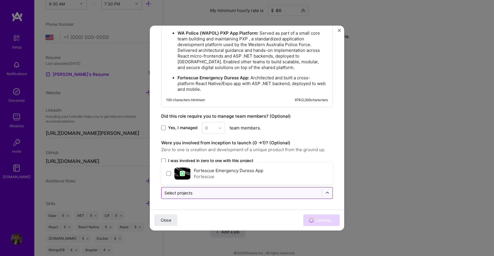
click at [193, 196] on div "Select projects" at bounding box center [242, 192] width 160 height 11
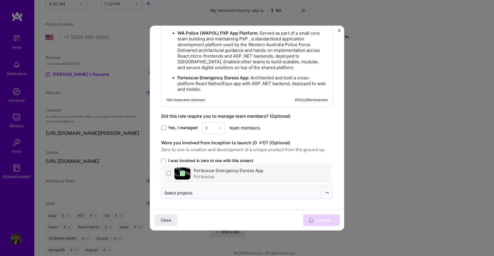
click at [196, 174] on div "Fortescue" at bounding box center [229, 176] width 70 height 6
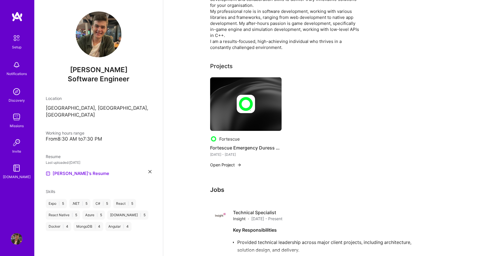
scroll to position [243, 0]
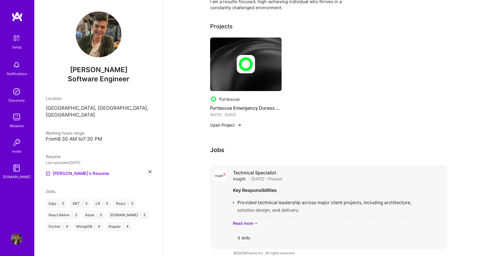
click at [272, 197] on div "Key Responsibilities Provided technical leadership across major client projects…" at bounding box center [338, 206] width 210 height 40
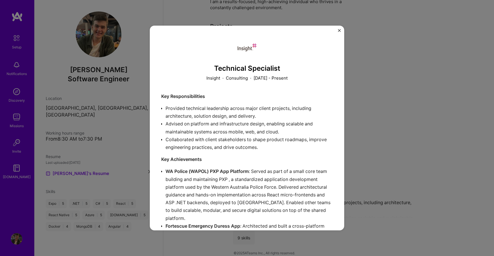
scroll to position [67, 0]
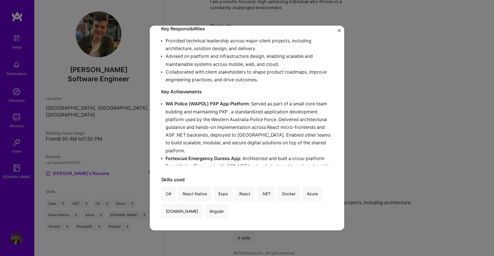
click at [410, 169] on div "Technical Specialist Insight · Consulting · [DATE] - Present Key Responsibiliti…" at bounding box center [247, 128] width 494 height 256
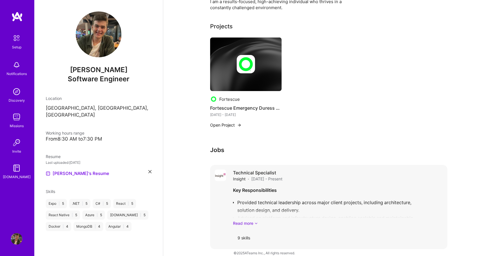
click at [245, 220] on link "Read more" at bounding box center [338, 223] width 210 height 6
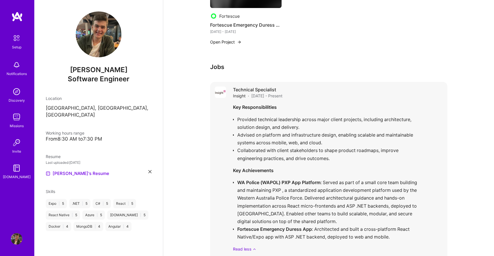
scroll to position [352, 0]
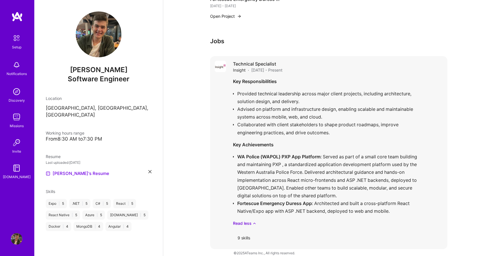
click at [390, 185] on div "Key Responsibilities Provided technical leadership across major client projects…" at bounding box center [338, 152] width 210 height 148
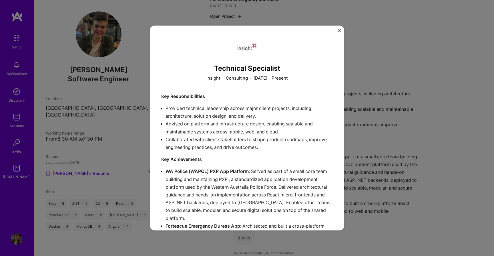
click at [339, 27] on div "Technical Specialist Insight · Consulting · [DATE] - Present Key Responsibiliti…" at bounding box center [247, 127] width 194 height 204
click at [341, 31] on div "Technical Specialist Insight · Consulting · [DATE] - Present Key Responsibiliti…" at bounding box center [247, 127] width 194 height 204
click at [336, 33] on div "Technical Specialist Insight · Consulting · [DATE] - Present Key Responsibiliti…" at bounding box center [247, 127] width 194 height 204
click at [339, 31] on img "Close" at bounding box center [339, 30] width 3 height 3
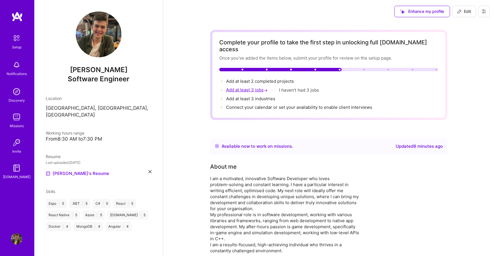
click at [249, 87] on span "Add at least 3 jobs →" at bounding box center [247, 89] width 43 height 5
select select "US"
select select "Right Now"
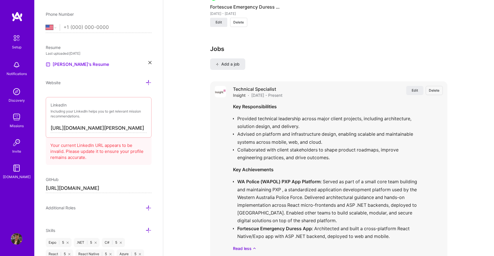
scroll to position [593, 0]
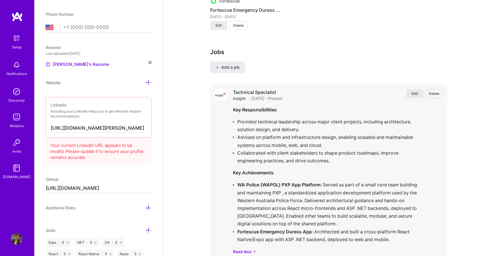
click at [412, 91] on span "Edit" at bounding box center [415, 93] width 6 height 5
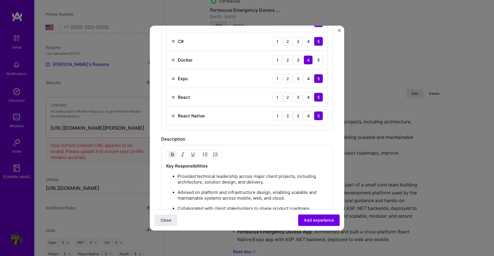
scroll to position [440, 0]
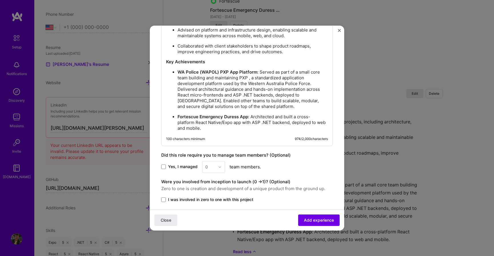
click at [197, 198] on span "I was involved in zero to one with this project" at bounding box center [210, 199] width 85 height 6
click at [0, 0] on input "I was involved in zero to one with this project" at bounding box center [0, 0] width 0 height 0
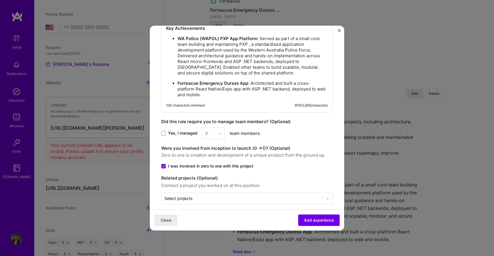
scroll to position [476, 0]
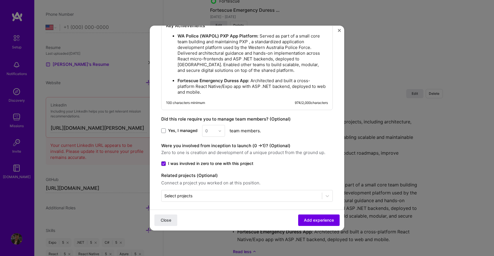
click at [226, 160] on span "I was involved in zero to one with this project" at bounding box center [210, 163] width 85 height 6
click at [0, 0] on input "I was involved in zero to one with this project" at bounding box center [0, 0] width 0 height 0
click at [235, 195] on input "text" at bounding box center [241, 195] width 155 height 6
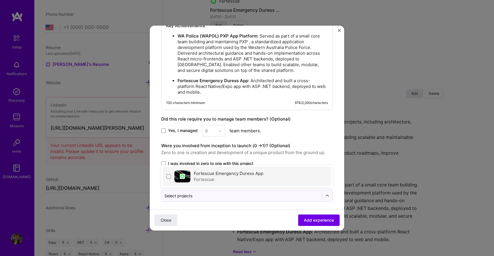
click at [242, 168] on div "Fortescue Emergency Duress App Fortescue" at bounding box center [247, 176] width 168 height 19
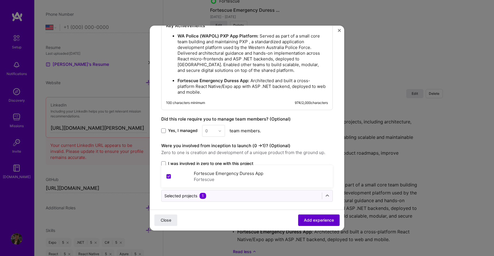
click at [315, 223] on span "Add experience" at bounding box center [319, 220] width 30 height 6
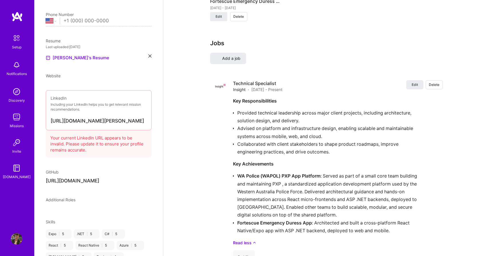
select select "US"
select select "Right Now"
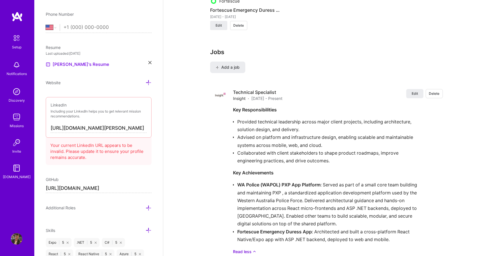
scroll to position [31, 0]
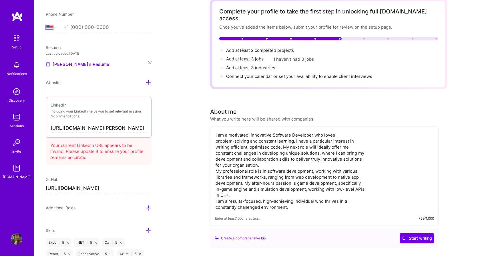
click at [129, 130] on input "[URL][DOMAIN_NAME][PERSON_NAME]" at bounding box center [99, 128] width 96 height 9
click at [109, 126] on input "[URL][DOMAIN_NAME][PERSON_NAME]" at bounding box center [99, 128] width 96 height 9
click at [106, 145] on div "Your current LinkedIn URL appears to be invalid. Please update it to ensure you…" at bounding box center [99, 149] width 106 height 29
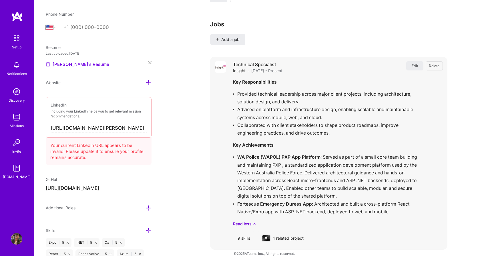
scroll to position [621, 0]
